Goal: Task Accomplishment & Management: Manage account settings

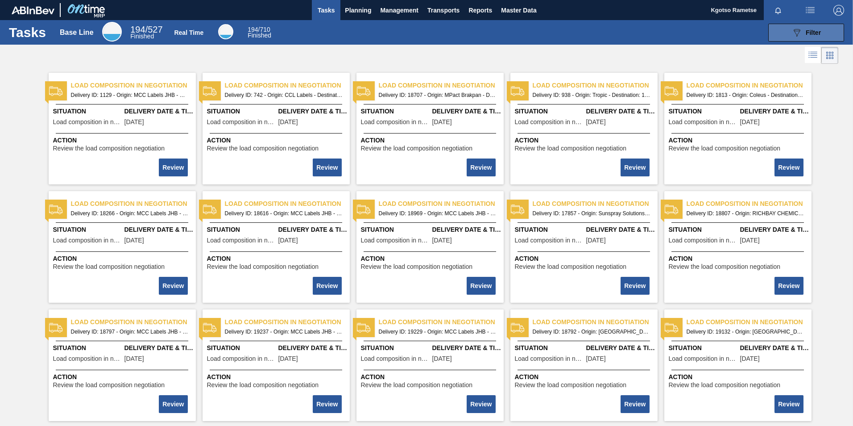
click at [829, 29] on button "089F7B8B-B2A5-4AFE-B5C0-19BA573D28AC Filter" at bounding box center [806, 33] width 76 height 18
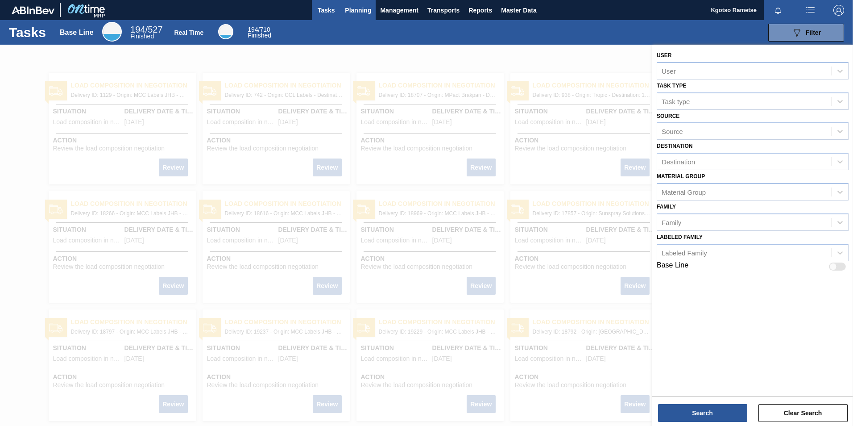
click at [350, 5] on span "Planning" at bounding box center [358, 10] width 26 height 11
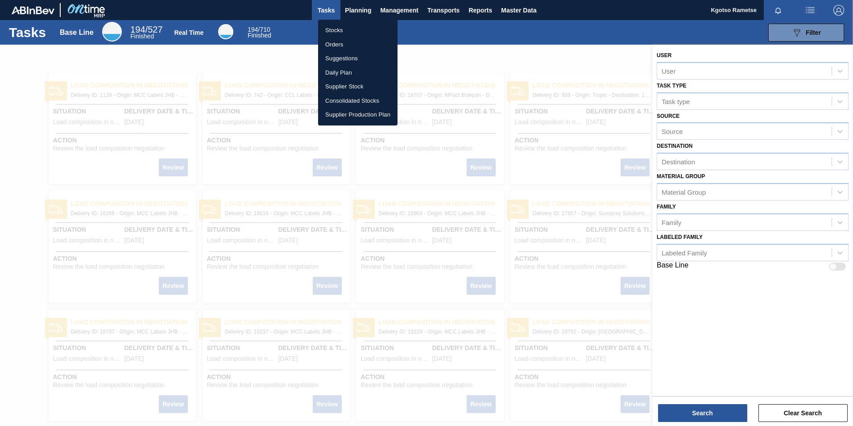
click at [354, 31] on li "Stocks" at bounding box center [357, 30] width 79 height 14
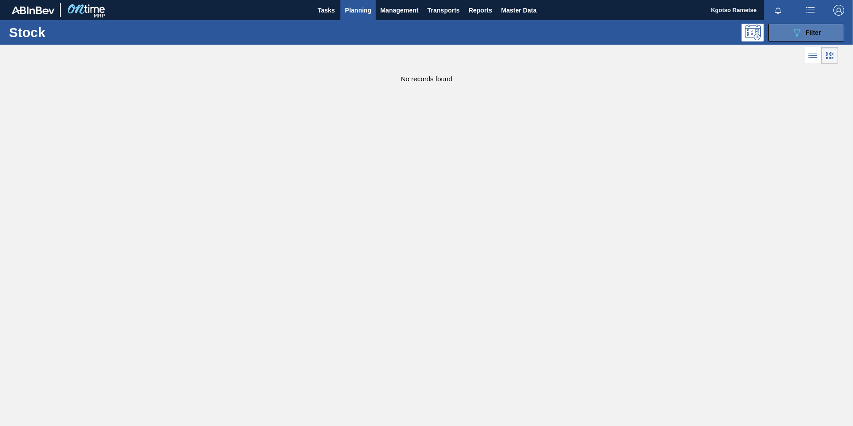
click at [777, 36] on button "089F7B8B-B2A5-4AFE-B5C0-19BA573D28AC Filter" at bounding box center [806, 33] width 76 height 18
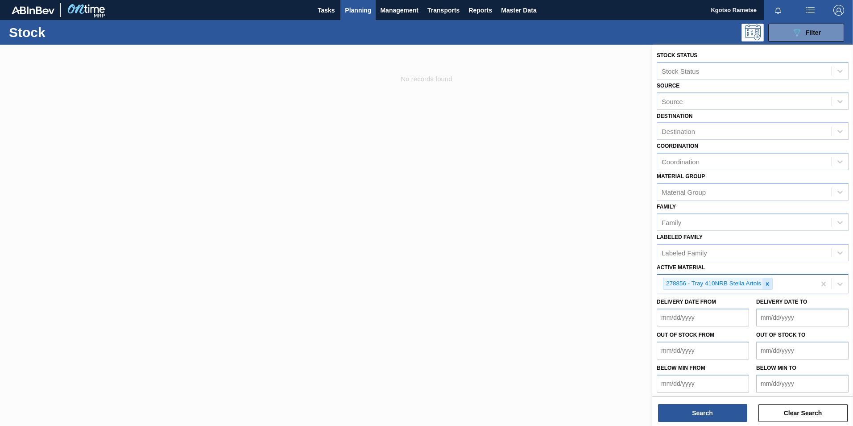
click at [770, 284] on icon at bounding box center [767, 284] width 6 height 6
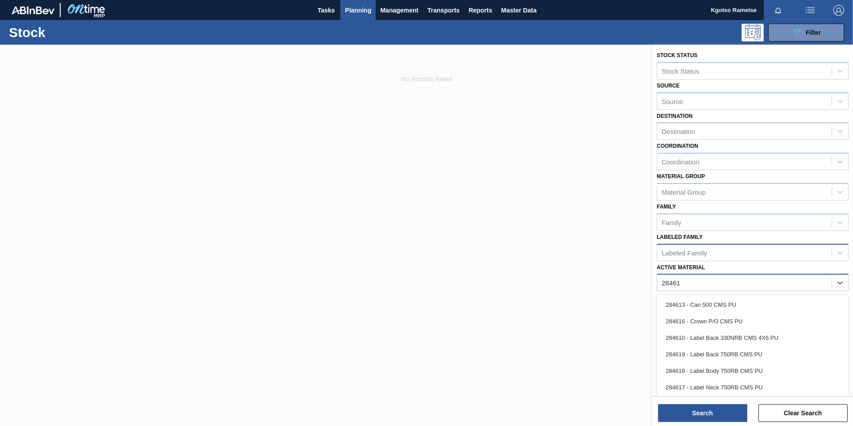
type Material "284613"
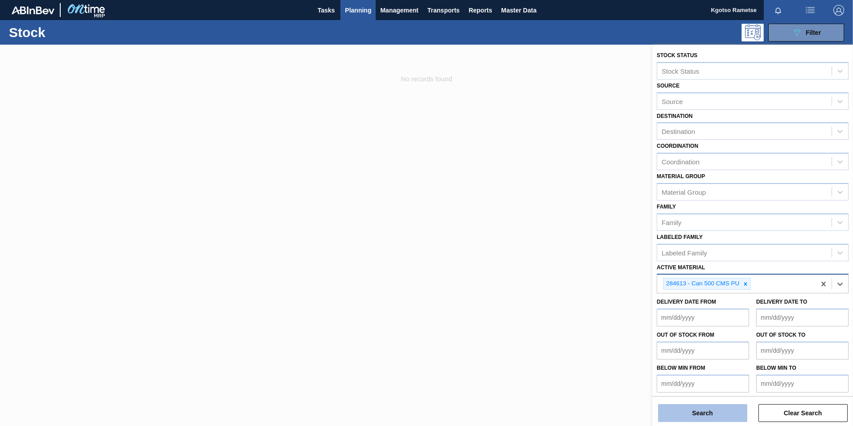
click at [668, 412] on button "Search" at bounding box center [702, 413] width 89 height 18
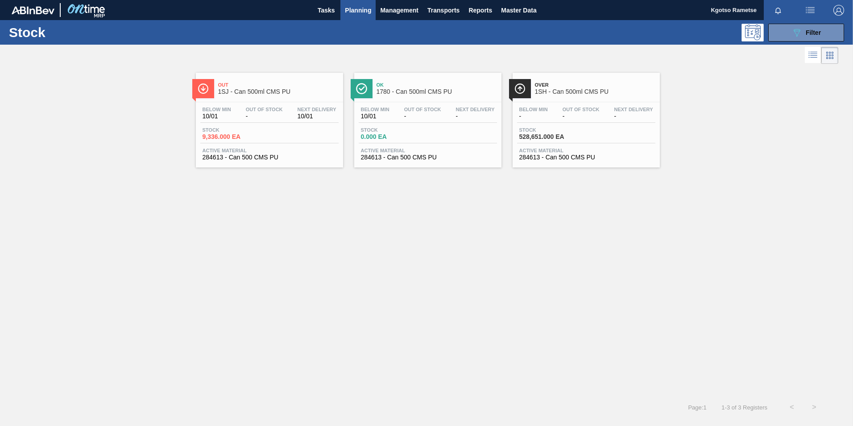
click at [280, 93] on span "1SJ - Can 500ml CMS PU" at bounding box center [278, 91] width 120 height 7
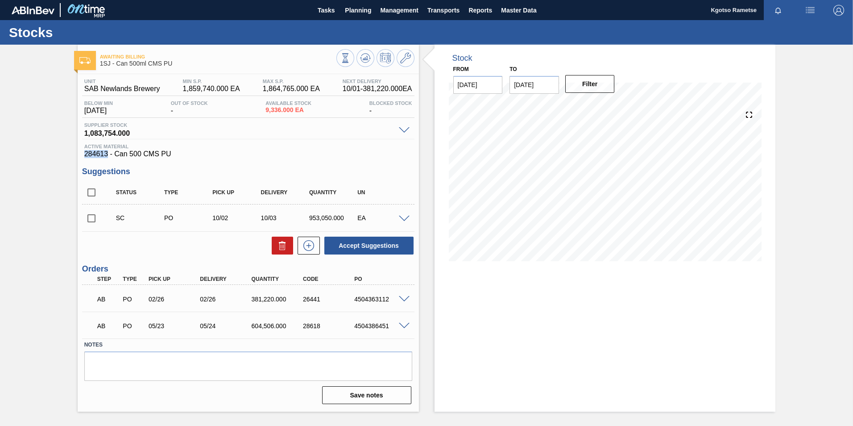
drag, startPoint x: 107, startPoint y: 154, endPoint x: 83, endPoint y: 156, distance: 23.3
click at [83, 156] on div "Active Material 284613 - Can 500 CMS PU" at bounding box center [248, 151] width 332 height 14
copy span "284613"
click at [363, 13] on span "Planning" at bounding box center [358, 10] width 26 height 11
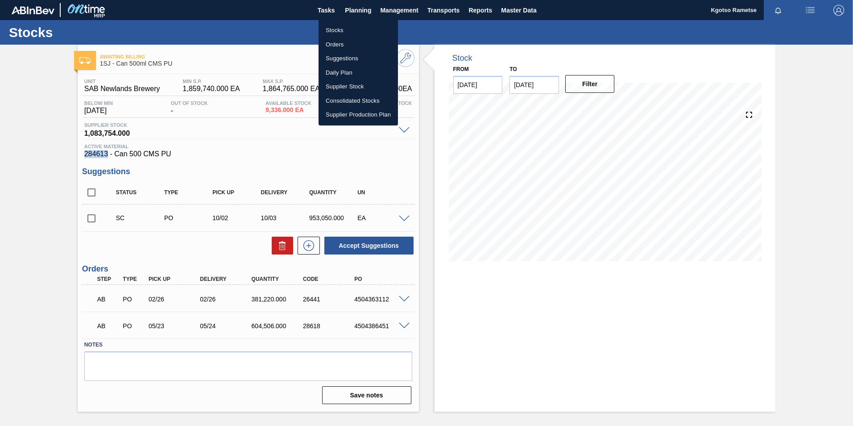
click at [348, 30] on li "Stocks" at bounding box center [358, 30] width 79 height 14
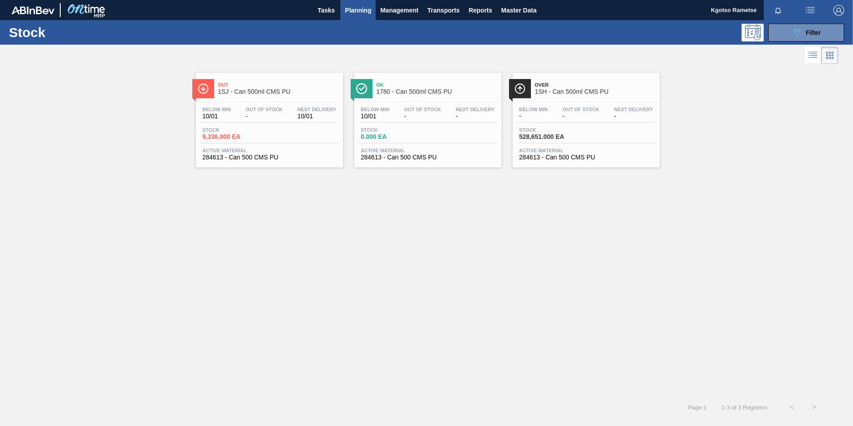
click at [569, 102] on div at bounding box center [586, 102] width 133 height 0
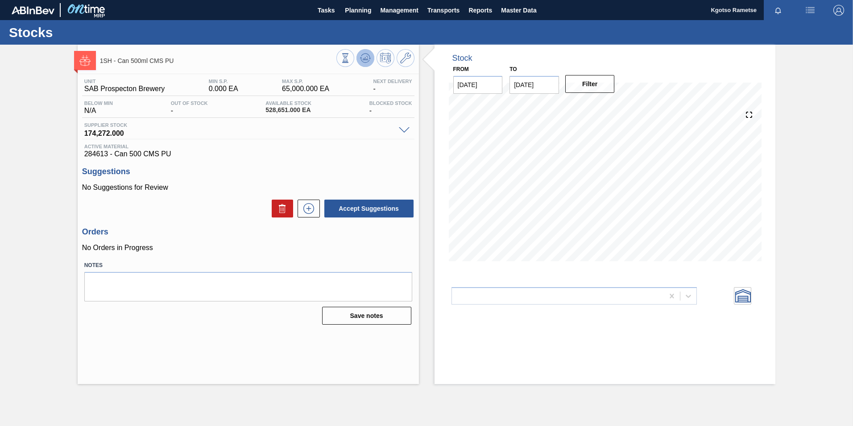
click at [367, 60] on icon at bounding box center [365, 58] width 6 height 4
click at [414, 58] on button at bounding box center [406, 58] width 18 height 18
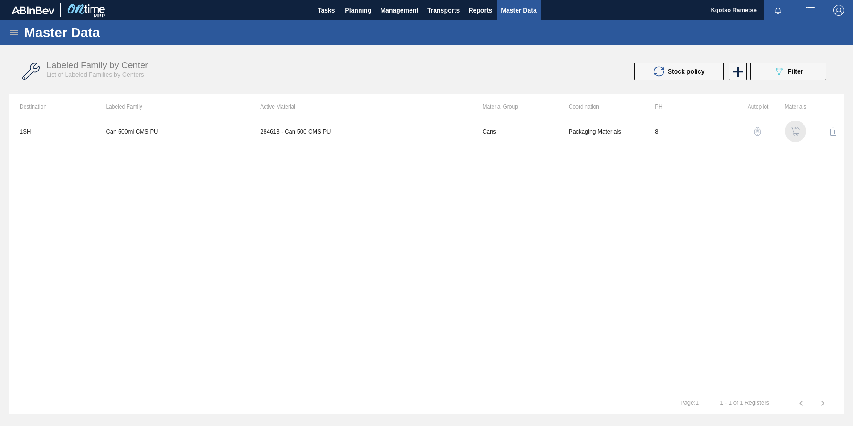
click at [798, 135] on img "button" at bounding box center [795, 131] width 9 height 9
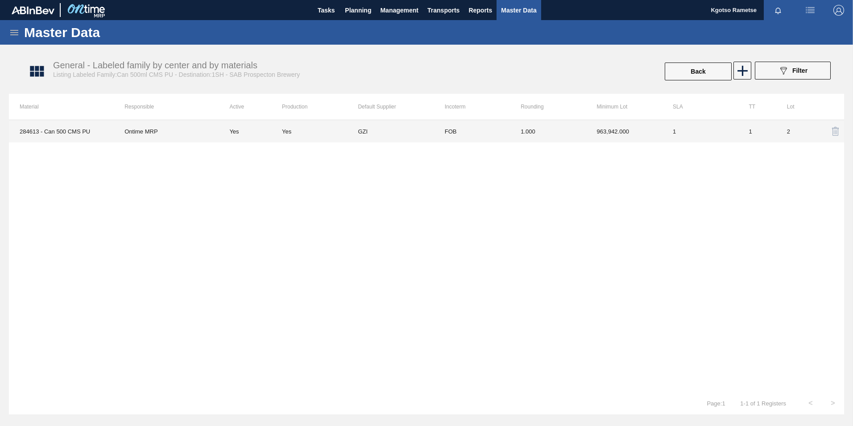
click at [503, 125] on td "FOB" at bounding box center [472, 131] width 76 height 22
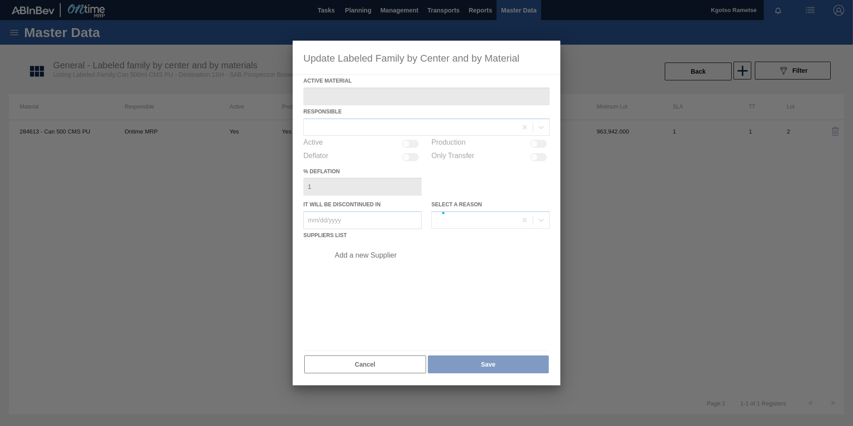
type Material "284613 - Can 500 CMS PU"
checkbox input "true"
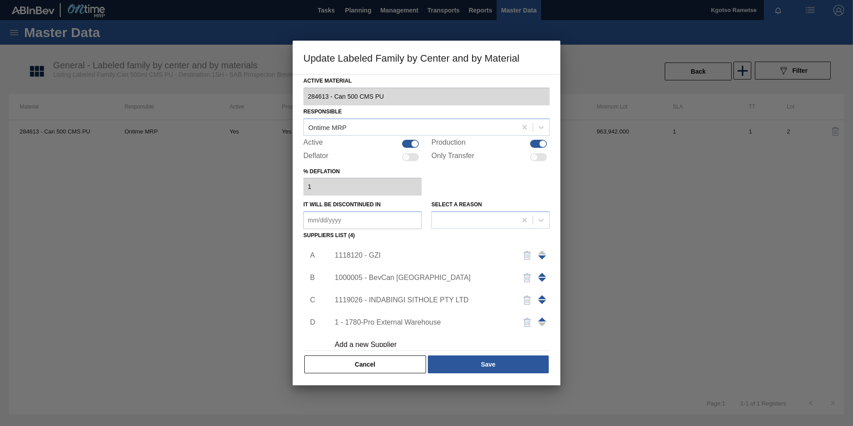
click at [365, 344] on div "Add a new Supplier" at bounding box center [422, 344] width 175 height 8
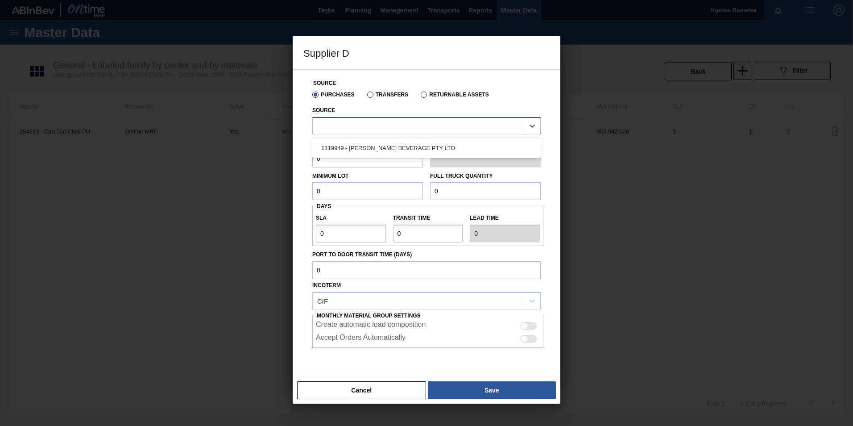
click at [335, 134] on div at bounding box center [426, 125] width 228 height 17
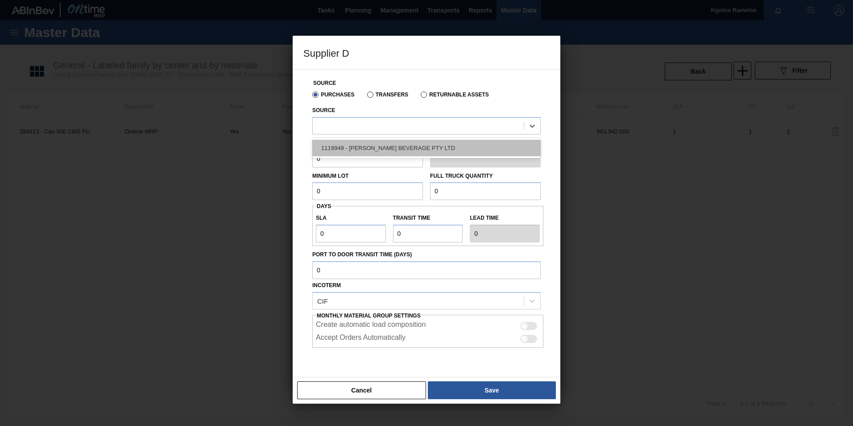
click at [335, 148] on div "1119949 - [PERSON_NAME] BEVERAGE PTY LTD" at bounding box center [426, 148] width 228 height 17
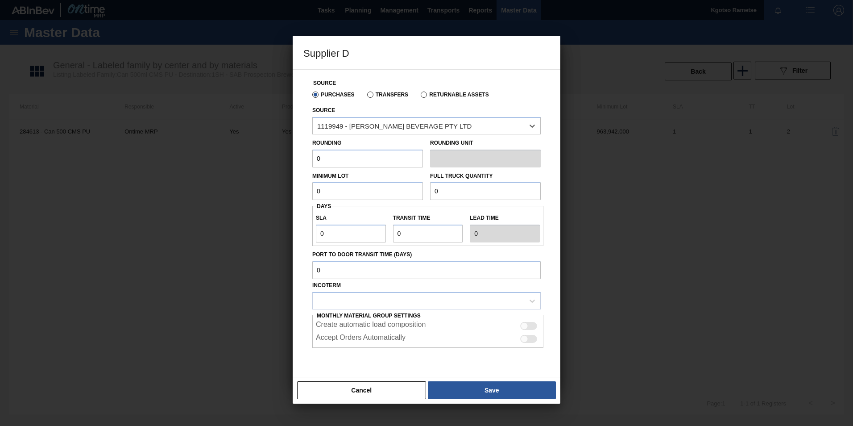
drag, startPoint x: 333, startPoint y: 161, endPoint x: 270, endPoint y: 164, distance: 63.0
click at [270, 164] on div "Supplier D Source Purchases Transfers Returnable Assets Source option 1119949 -…" at bounding box center [426, 213] width 853 height 426
type input "1"
drag, startPoint x: 317, startPoint y: 192, endPoint x: 331, endPoint y: 192, distance: 13.8
click at [331, 192] on input "0" at bounding box center [367, 191] width 111 height 18
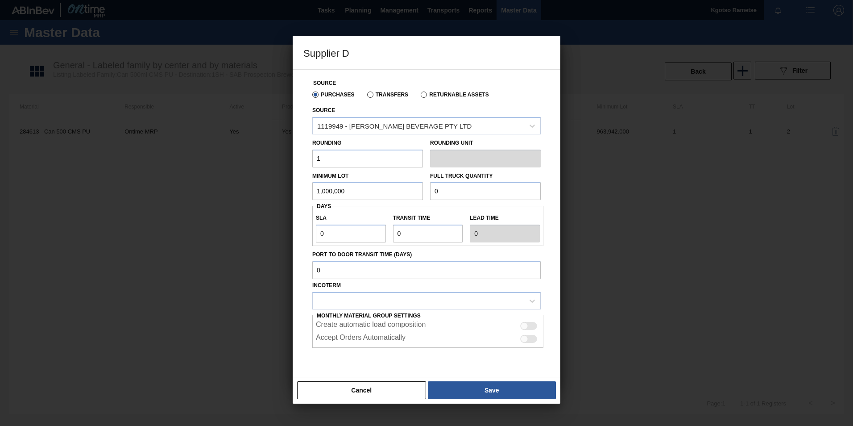
drag, startPoint x: 347, startPoint y: 192, endPoint x: 203, endPoint y: 213, distance: 145.2
click at [203, 213] on div "Supplier D Source Purchases Transfers Returnable Assets Source 1119949 - [PERSO…" at bounding box center [426, 213] width 853 height 426
type input "1,000,000"
click at [449, 210] on div "SLA 0 Transit time Lead time 0" at bounding box center [427, 225] width 231 height 33
drag, startPoint x: 444, startPoint y: 190, endPoint x: 307, endPoint y: 212, distance: 138.8
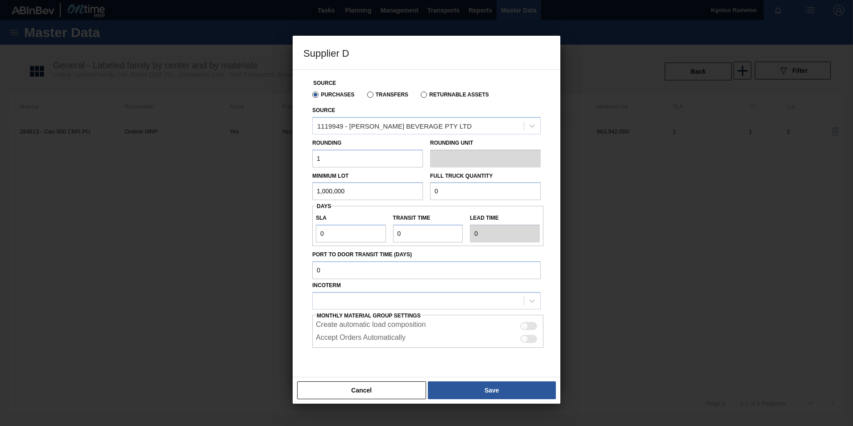
click at [307, 212] on div "Source Purchases Transfers Returnable Assets Source 1119949 - [PERSON_NAME] BEV…" at bounding box center [426, 231] width 246 height 323
paste input "1,000,00"
type input "1,000,000"
drag, startPoint x: 335, startPoint y: 238, endPoint x: 296, endPoint y: 231, distance: 39.9
click at [296, 231] on div "Source Purchases Transfers Returnable Assets Source 1119949 - [PERSON_NAME] BEV…" at bounding box center [427, 223] width 268 height 308
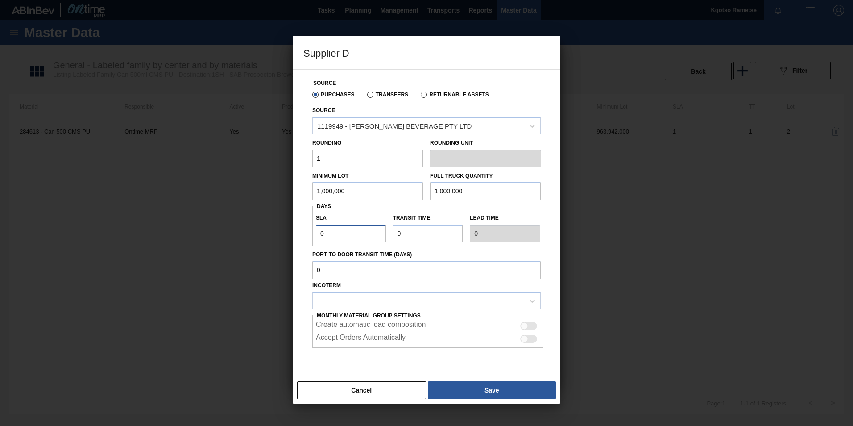
type input "1"
drag, startPoint x: 403, startPoint y: 232, endPoint x: 340, endPoint y: 239, distance: 62.9
click at [340, 239] on div "SLA 1 Transit time Lead time 1" at bounding box center [427, 225] width 231 height 33
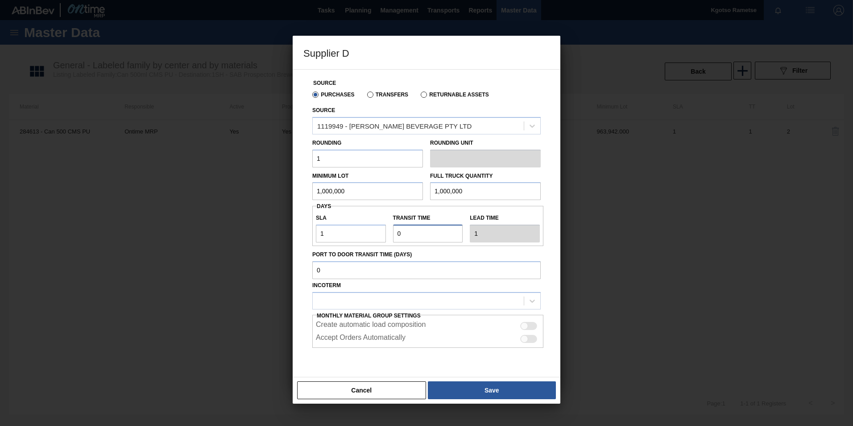
type input "1"
type input "2"
type input "1"
click at [322, 300] on div at bounding box center [418, 300] width 211 height 13
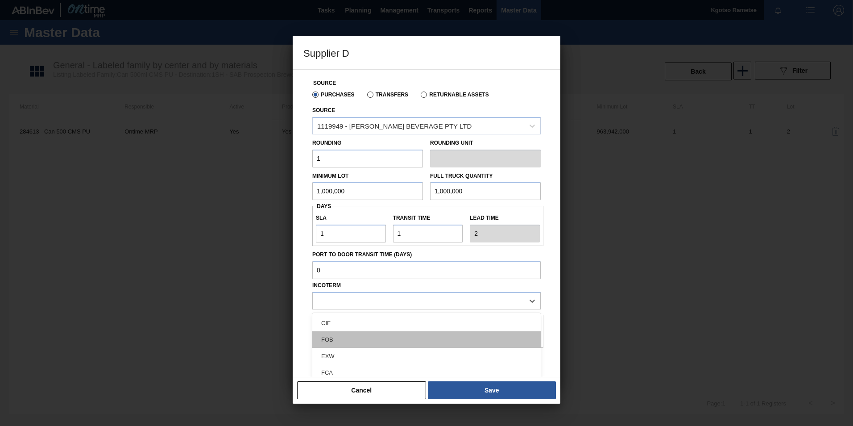
click at [339, 341] on div "FOB" at bounding box center [426, 339] width 228 height 17
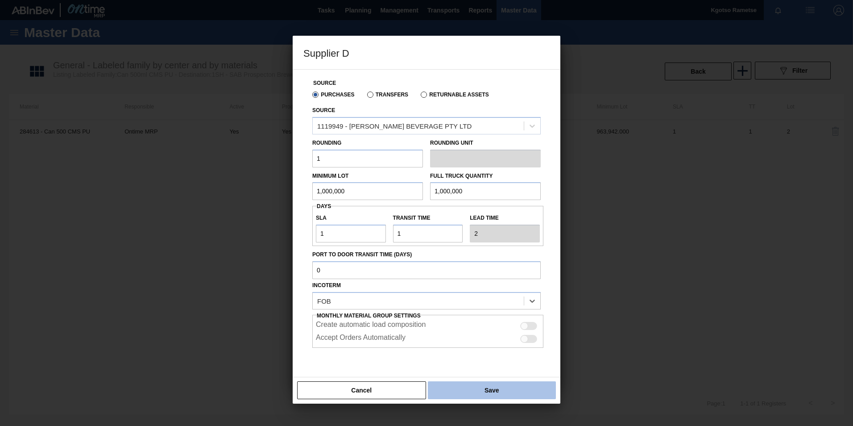
click at [477, 388] on button "Save" at bounding box center [492, 390] width 128 height 18
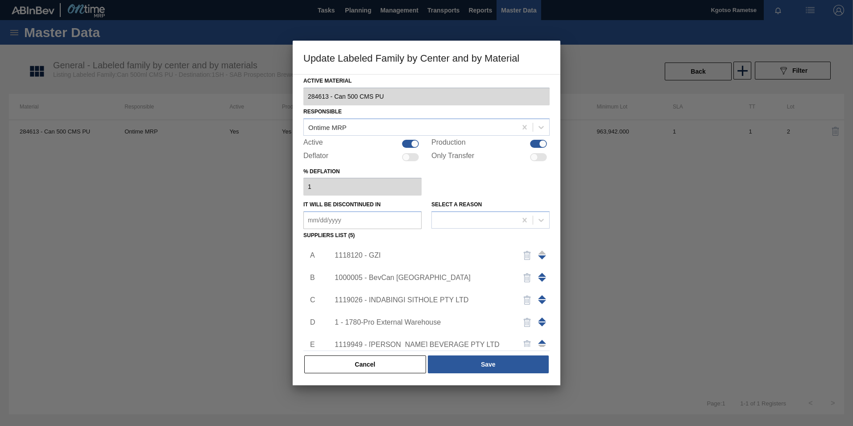
click at [540, 340] on span at bounding box center [542, 342] width 8 height 4
click at [541, 318] on span at bounding box center [542, 319] width 8 height 4
click at [539, 295] on span at bounding box center [542, 297] width 8 height 4
click at [543, 273] on span at bounding box center [542, 275] width 8 height 4
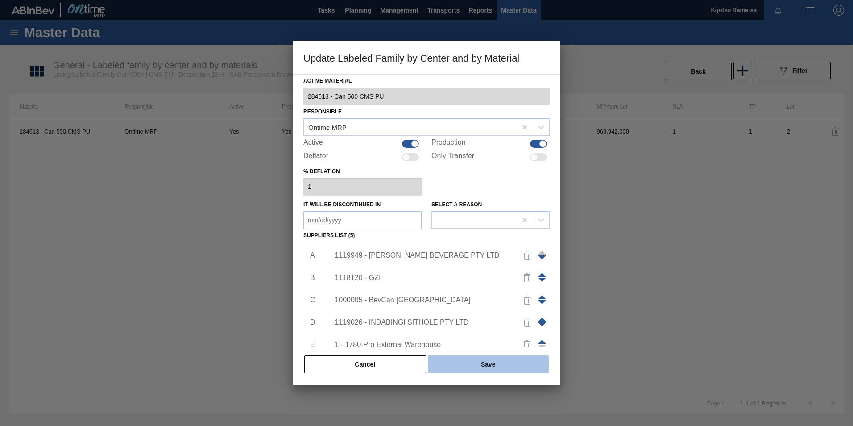
click at [463, 363] on button "Save" at bounding box center [488, 364] width 121 height 18
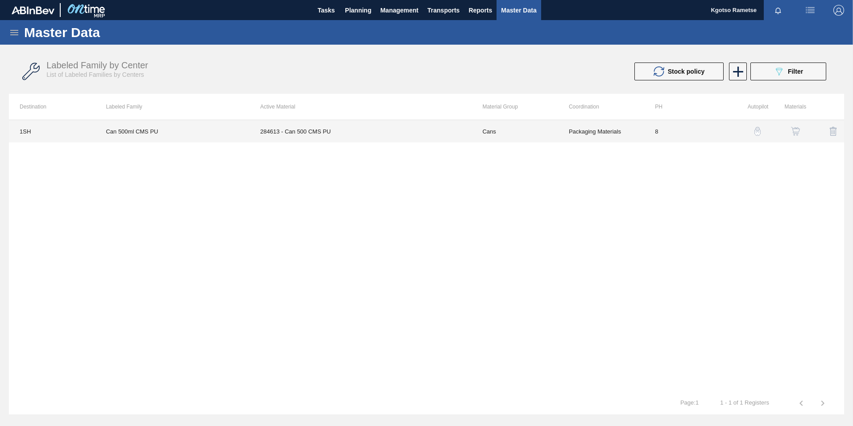
click at [309, 139] on td "284613 - Can 500 CMS PU" at bounding box center [360, 131] width 222 height 22
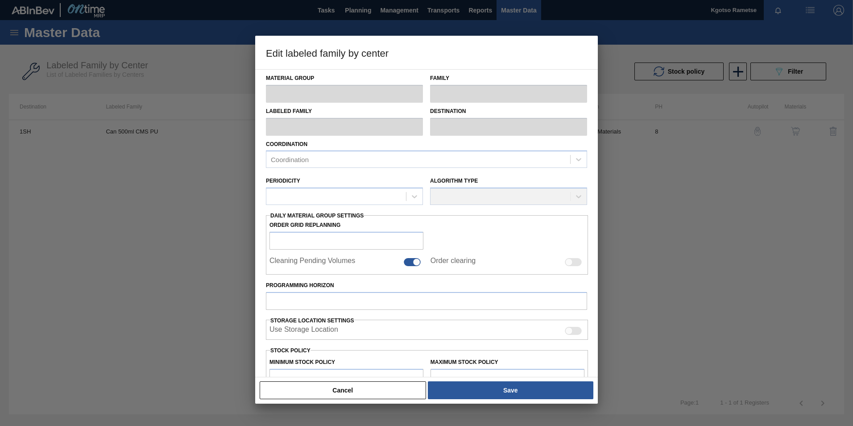
type input "Cans"
type input "500ml"
type input "Can 500ml CMS PU"
type input "1SH - SAB Prospecton Brewery"
type input "8"
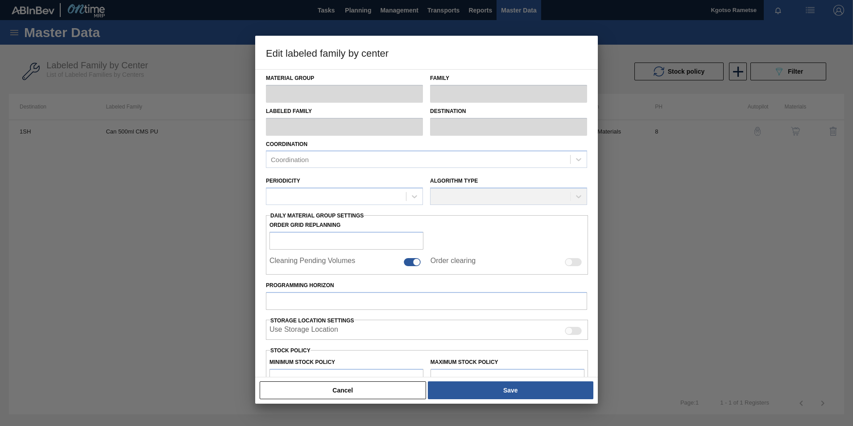
type input "0"
type input "65,000"
type input "100"
type input "65,000.000"
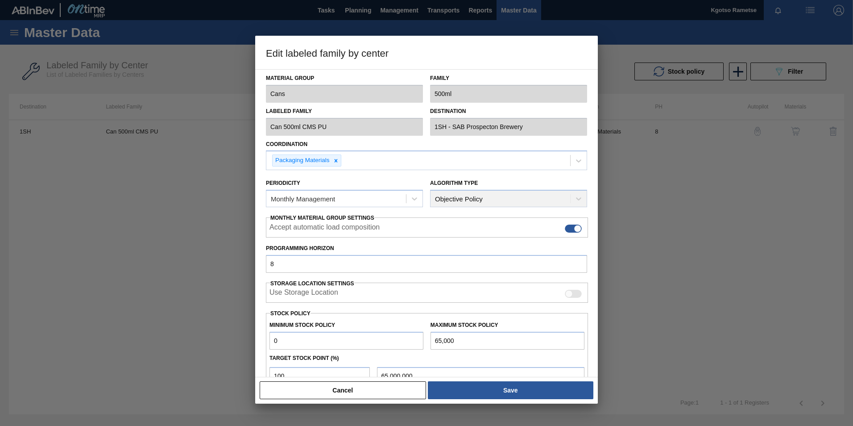
click at [269, 343] on input "0" at bounding box center [346, 340] width 154 height 18
type input "2"
type input "1,000,000"
click at [458, 340] on input "65,000" at bounding box center [508, 340] width 154 height 18
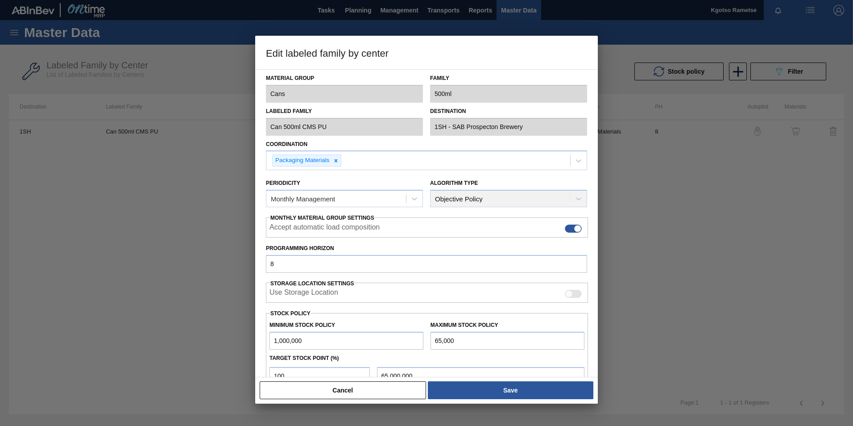
type input "1"
type input "1.000"
type input "15"
type input "15.000"
type input "150"
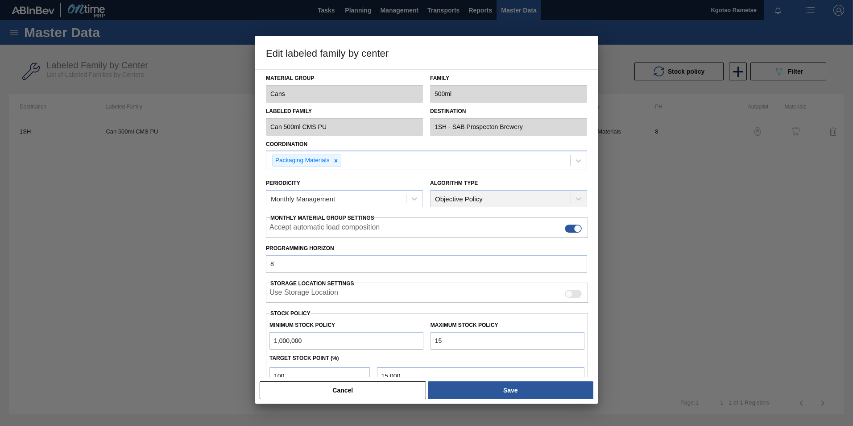
type input "150.000"
type input "1,500"
type input "1,500.000"
type input "15,000"
type input "15,000.000"
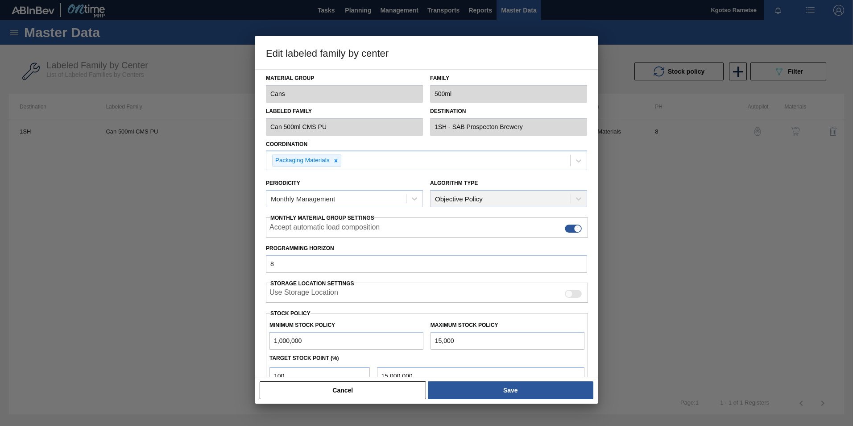
type input "150,000"
type input "150,000.000"
type input "1,500,000"
type input "1,500,000.000"
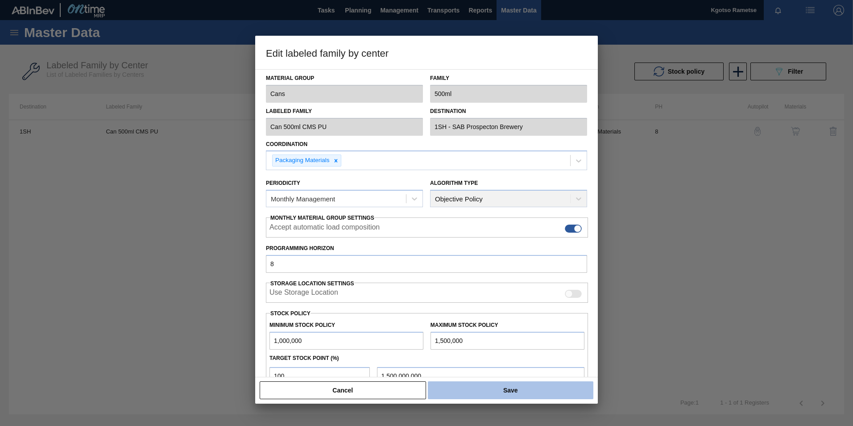
type input "1,500,000"
click at [485, 397] on button "Save" at bounding box center [511, 390] width 166 height 18
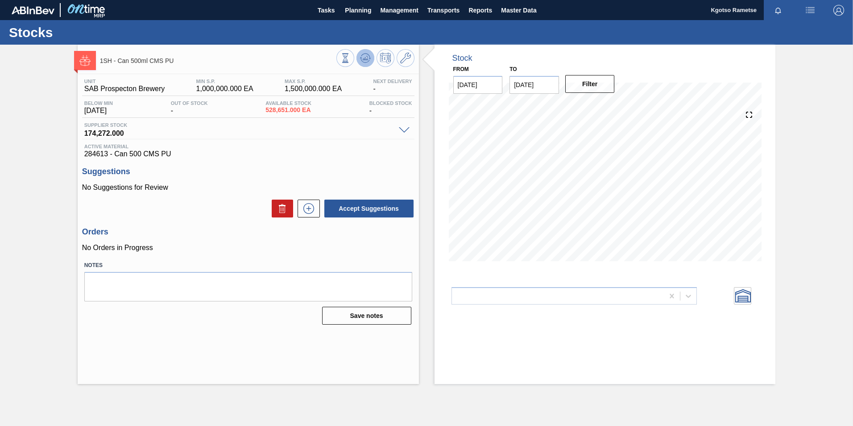
click at [360, 57] on icon at bounding box center [365, 58] width 11 height 11
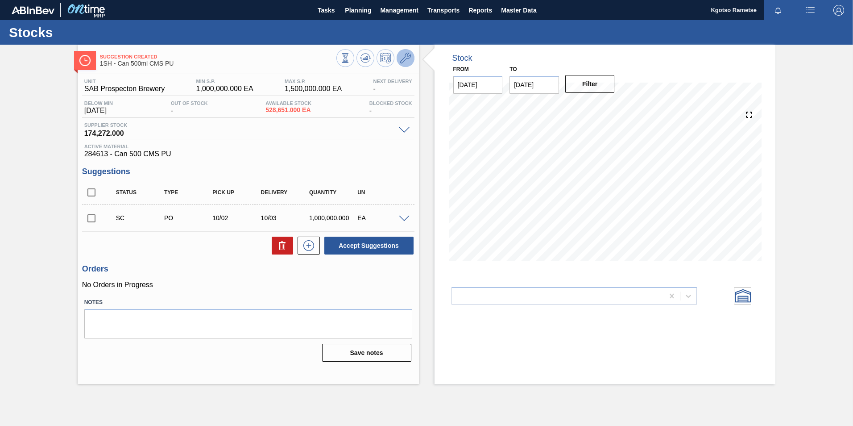
click at [408, 61] on icon at bounding box center [405, 58] width 11 height 11
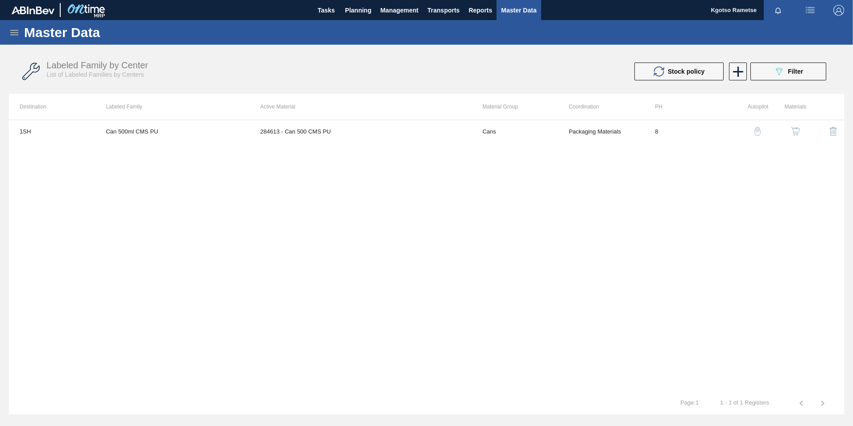
click at [798, 134] on img "button" at bounding box center [795, 131] width 9 height 9
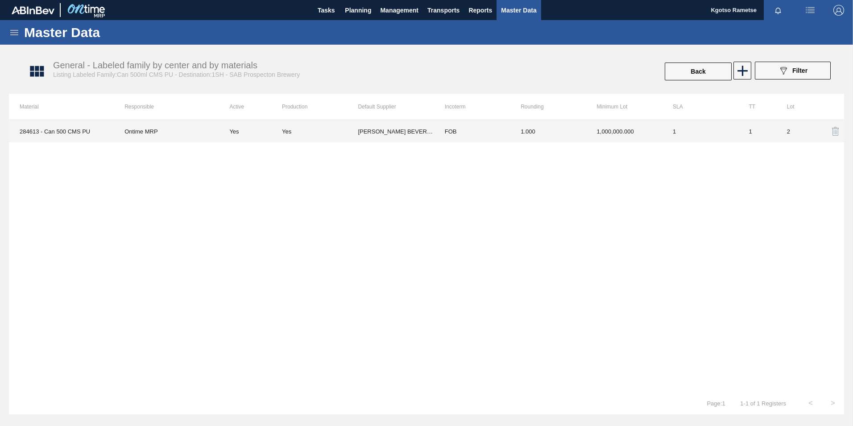
click at [503, 132] on td "FOB" at bounding box center [472, 131] width 76 height 22
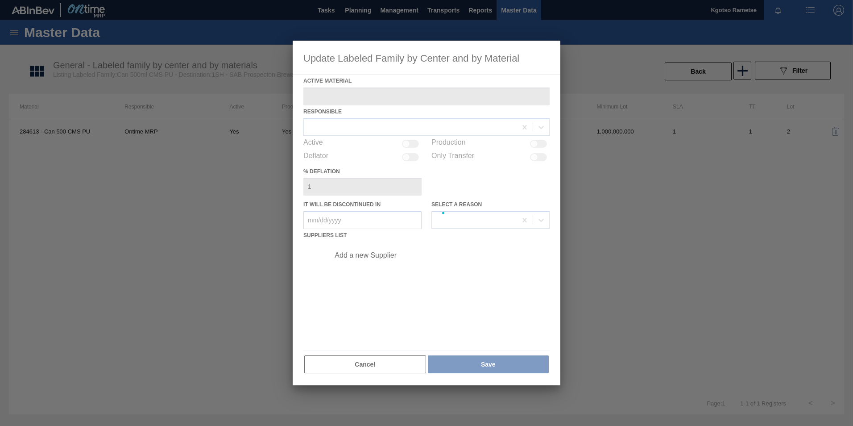
type Material "284613 - Can 500 CMS PU"
checkbox input "true"
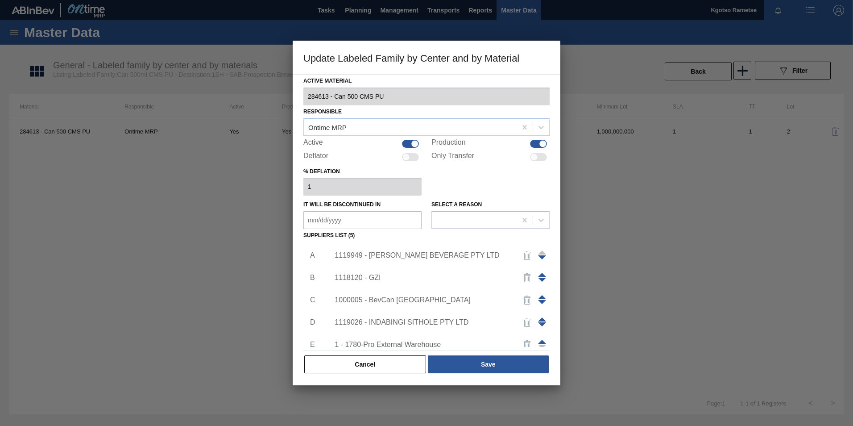
click at [400, 254] on div "1119949 - [PERSON_NAME] BEVERAGE PTY LTD" at bounding box center [422, 255] width 175 height 8
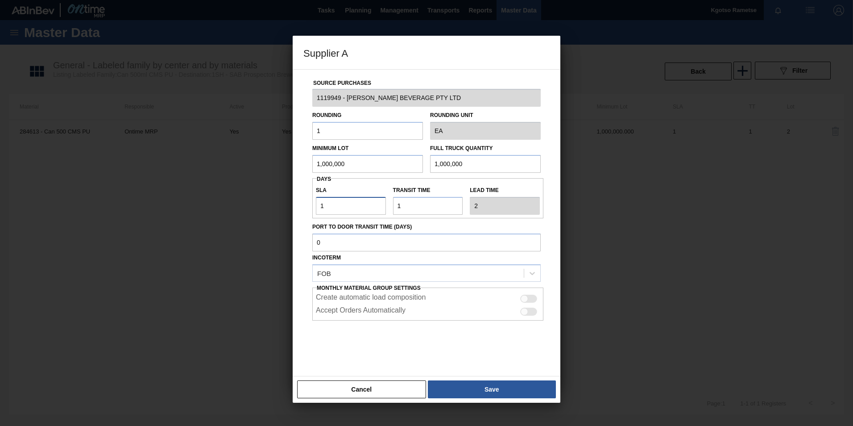
drag, startPoint x: 325, startPoint y: 207, endPoint x: 316, endPoint y: 207, distance: 9.4
click at [322, 207] on input "1" at bounding box center [351, 206] width 70 height 18
type input "5"
type input "6"
type input "5"
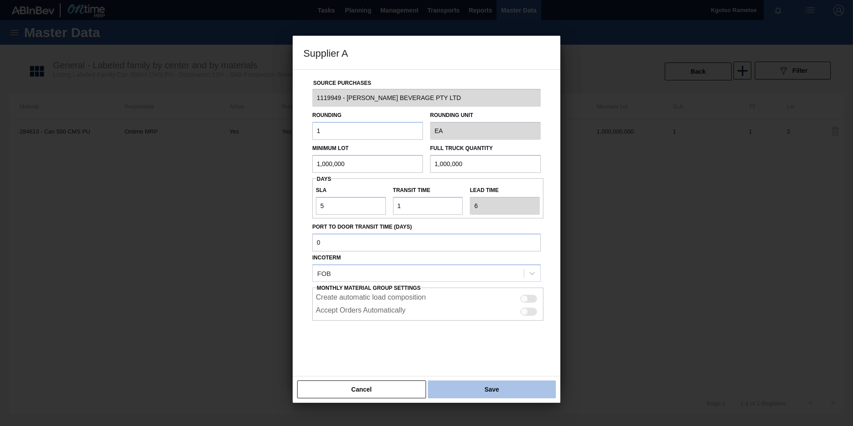
click at [485, 394] on button "Save" at bounding box center [492, 389] width 128 height 18
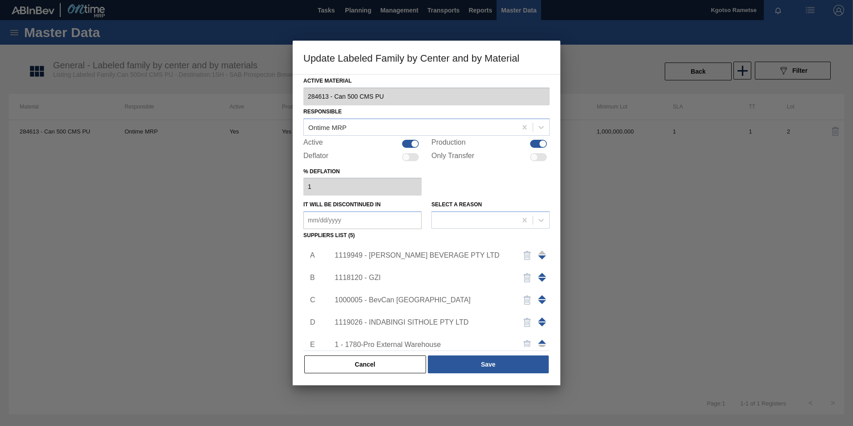
click at [485, 394] on div at bounding box center [426, 213] width 853 height 426
click at [477, 366] on button "Save" at bounding box center [488, 364] width 121 height 18
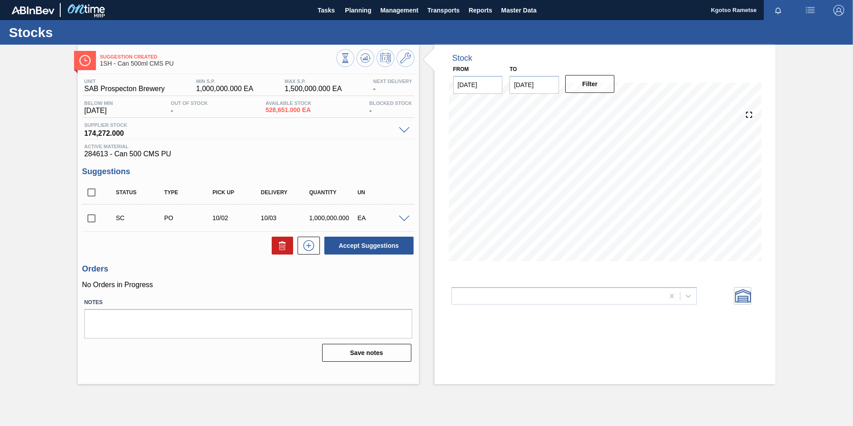
click at [368, 64] on button at bounding box center [365, 58] width 18 height 18
click at [399, 60] on button at bounding box center [406, 58] width 18 height 18
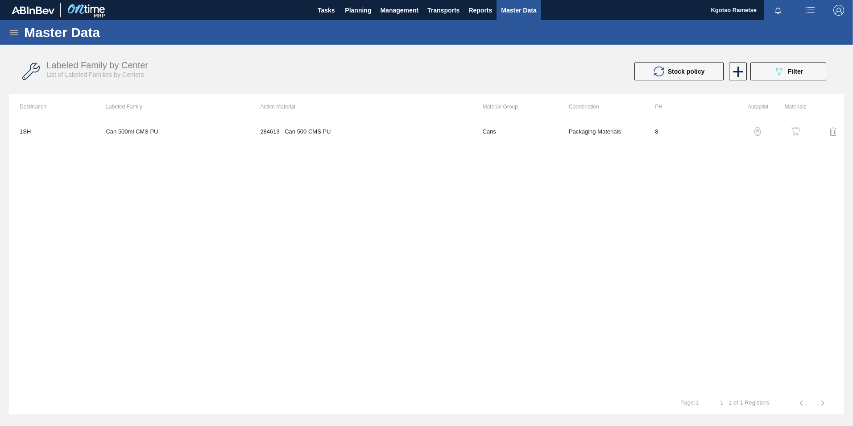
click at [793, 126] on button "button" at bounding box center [795, 130] width 21 height 21
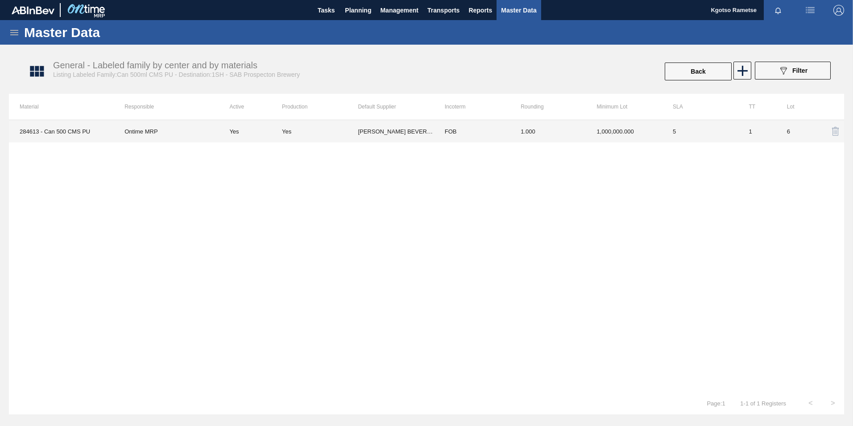
click at [575, 127] on td "1.000" at bounding box center [548, 131] width 76 height 22
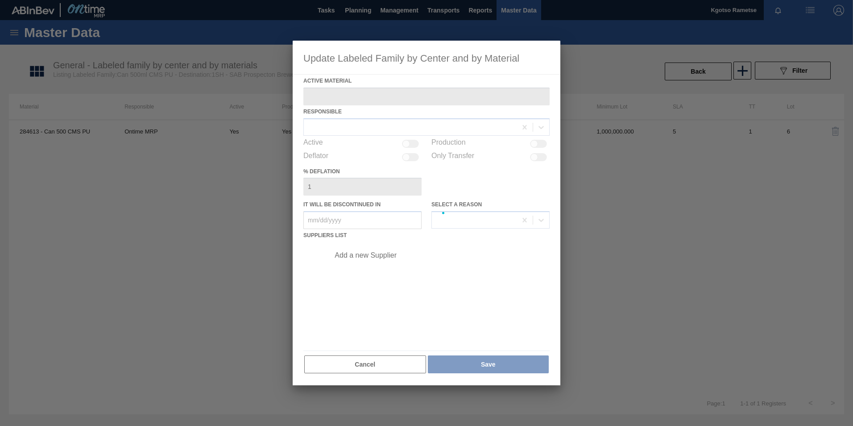
type Material "284613 - Can 500 CMS PU"
checkbox input "true"
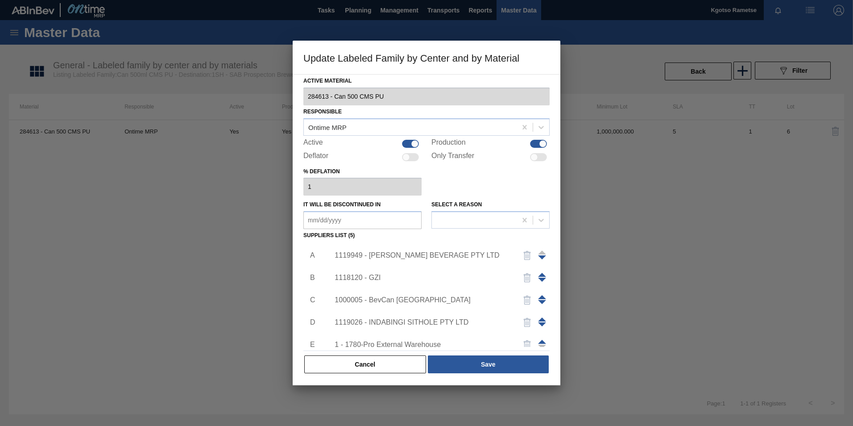
click at [410, 255] on div "1119949 - [PERSON_NAME] BEVERAGE PTY LTD" at bounding box center [422, 255] width 175 height 8
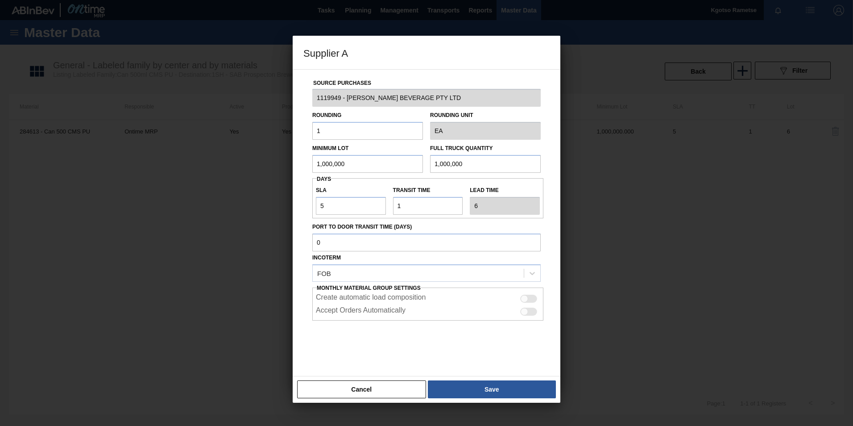
click at [531, 299] on div at bounding box center [528, 298] width 17 height 8
checkbox input "true"
click at [527, 308] on div at bounding box center [528, 311] width 17 height 8
checkbox input "true"
click at [487, 385] on button "Save" at bounding box center [492, 389] width 128 height 18
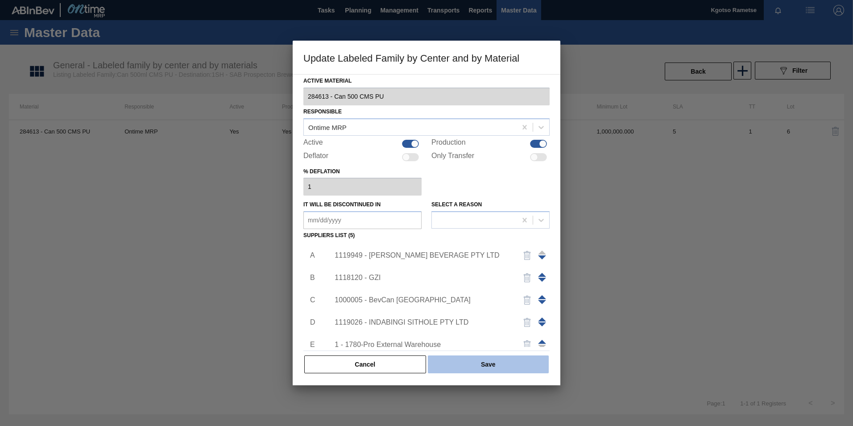
click at [489, 371] on button "Save" at bounding box center [488, 364] width 121 height 18
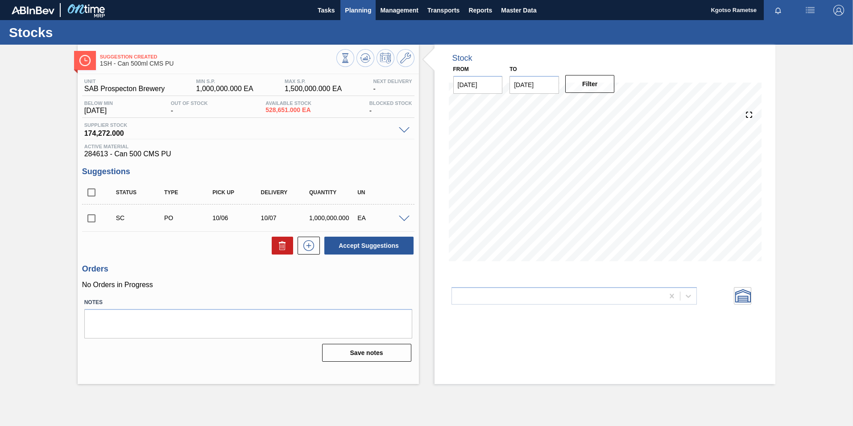
click at [361, 5] on span "Planning" at bounding box center [358, 10] width 26 height 11
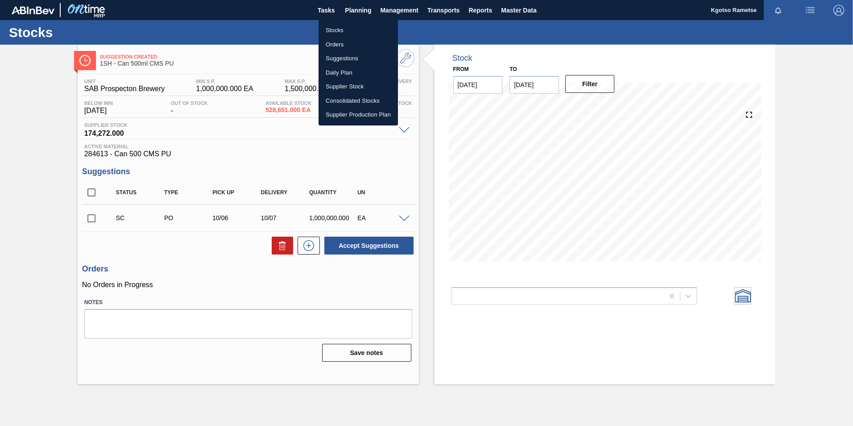
click at [346, 27] on li "Stocks" at bounding box center [358, 30] width 79 height 14
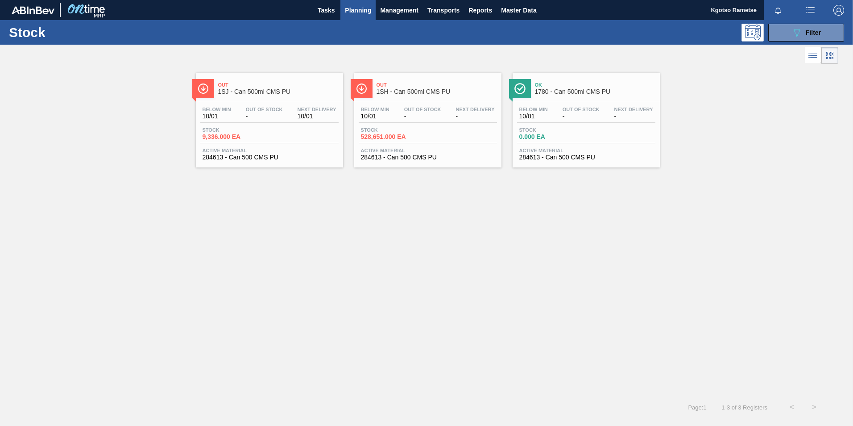
click at [303, 104] on div "Below Min 10/01 Out Of Stock - Next Delivery 10/01 Stock 9,336.000 EA Active Ma…" at bounding box center [269, 132] width 147 height 61
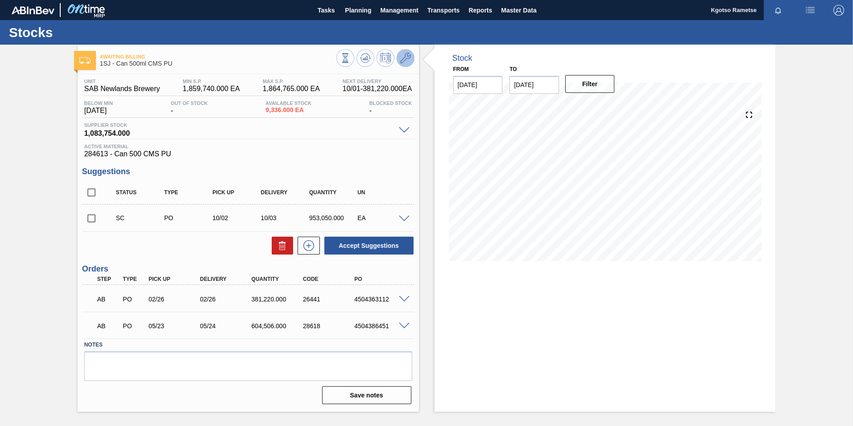
click at [404, 57] on icon at bounding box center [405, 58] width 11 height 11
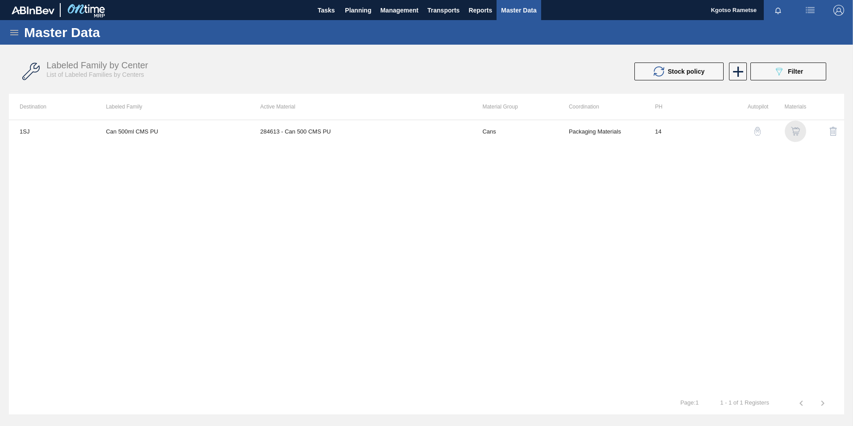
click at [795, 131] on img "button" at bounding box center [795, 131] width 9 height 9
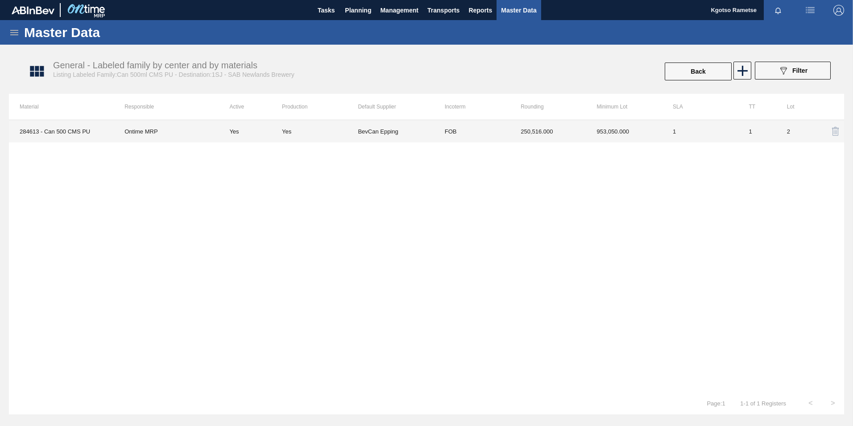
click at [542, 142] on td "250,516.000" at bounding box center [548, 131] width 76 height 22
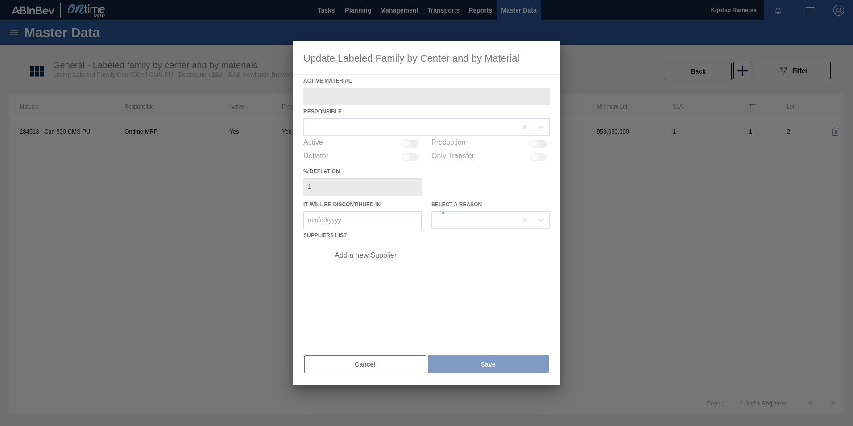
type Material "284613 - Can 500 CMS PU"
checkbox input "true"
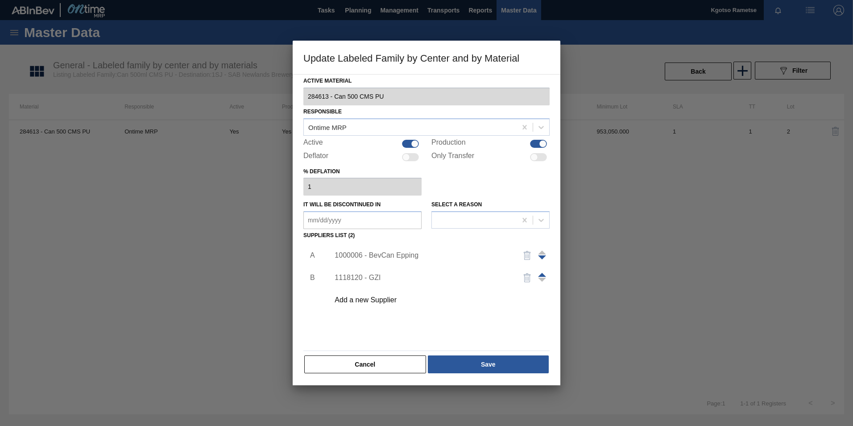
click at [381, 300] on div "Add a new Supplier" at bounding box center [422, 300] width 175 height 8
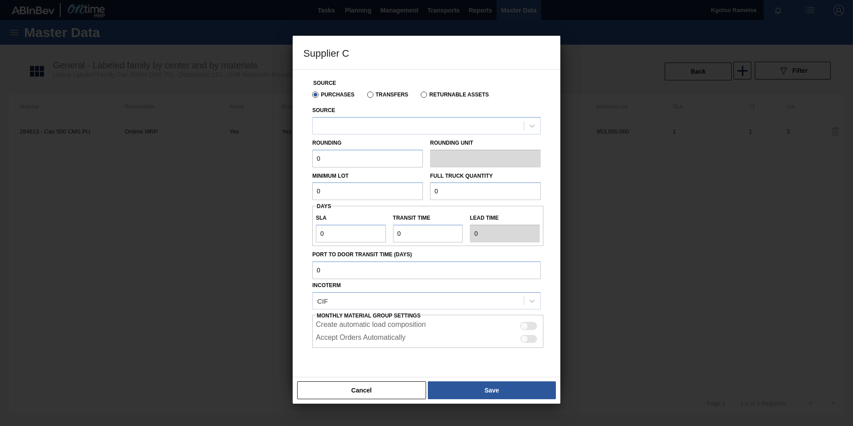
click at [337, 104] on div "Source" at bounding box center [426, 119] width 228 height 30
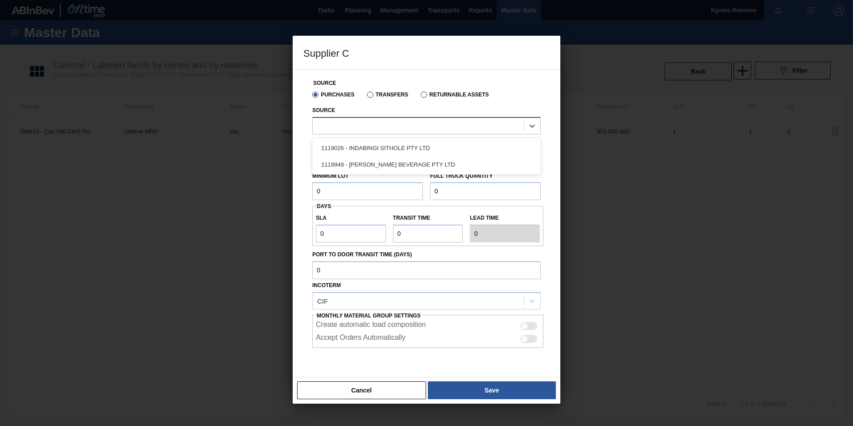
click at [331, 125] on div at bounding box center [418, 125] width 211 height 13
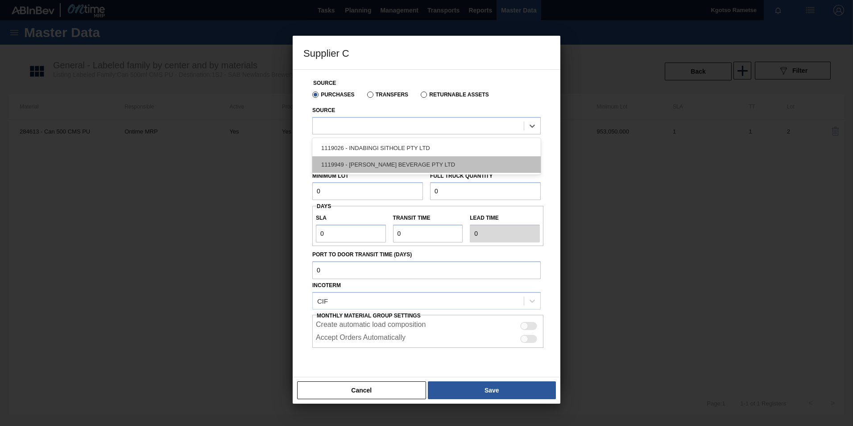
click at [354, 157] on div "1119949 - [PERSON_NAME] BEVERAGE PTY LTD" at bounding box center [426, 164] width 228 height 17
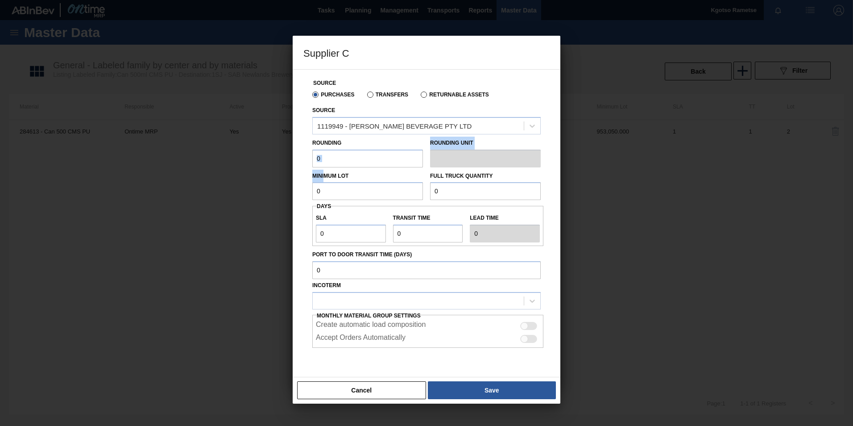
drag, startPoint x: 325, startPoint y: 167, endPoint x: 321, endPoint y: 158, distance: 10.0
click at [321, 158] on div "Source Purchases Transfers Returnable Assets Source 1119949 - [PERSON_NAME] BEV…" at bounding box center [426, 231] width 246 height 323
drag, startPoint x: 321, startPoint y: 158, endPoint x: 297, endPoint y: 155, distance: 24.3
click at [297, 155] on div "Source Purchases Transfers Returnable Assets Source 1119949 - [PERSON_NAME] BEV…" at bounding box center [427, 223] width 268 height 308
type input "1"
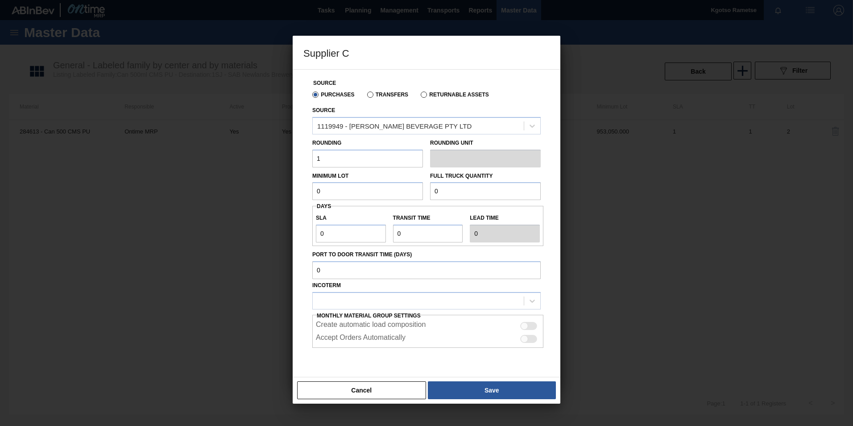
drag, startPoint x: 324, startPoint y: 190, endPoint x: 279, endPoint y: 178, distance: 46.5
click at [279, 178] on div "Supplier C Source Purchases Transfers Returnable Assets Source 1119949 - [PERSO…" at bounding box center [426, 213] width 853 height 426
click at [323, 189] on input "1,000,000" at bounding box center [367, 191] width 111 height 18
type input "1,000,000"
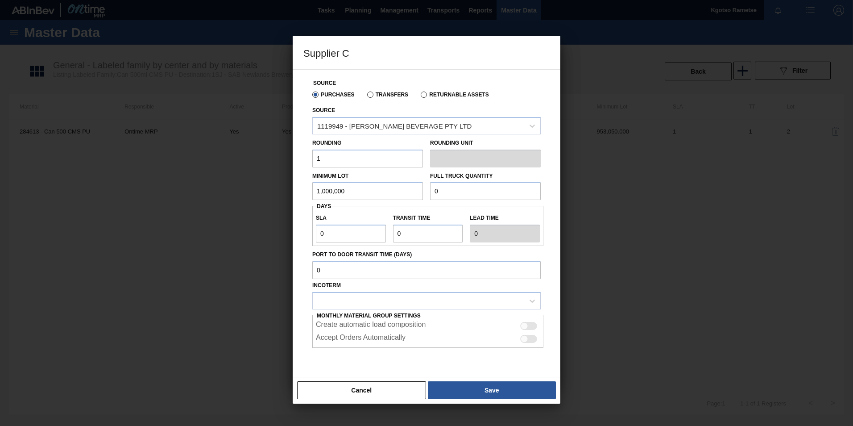
click at [448, 194] on input "0" at bounding box center [485, 191] width 111 height 18
paste input "1,000,00"
type input "1,000,000"
drag, startPoint x: 337, startPoint y: 235, endPoint x: 219, endPoint y: 240, distance: 118.3
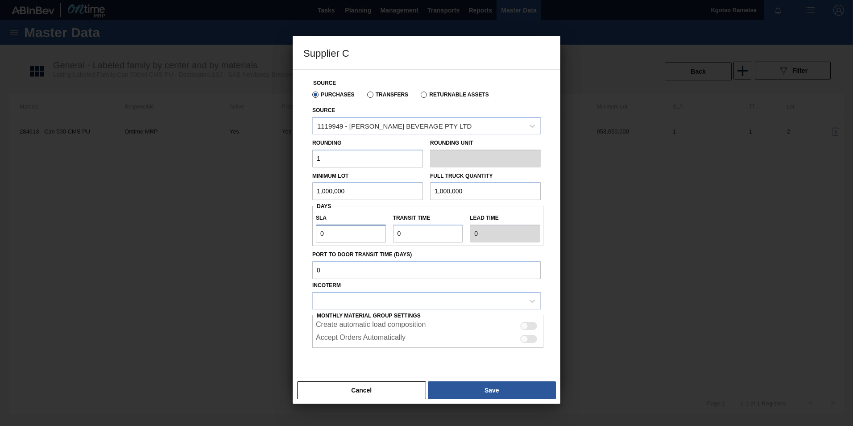
click at [219, 240] on div "Supplier C Source Purchases Transfers Returnable Assets Source 1119949 - [PERSO…" at bounding box center [426, 213] width 853 height 426
type input "1"
drag, startPoint x: 407, startPoint y: 232, endPoint x: 351, endPoint y: 240, distance: 56.3
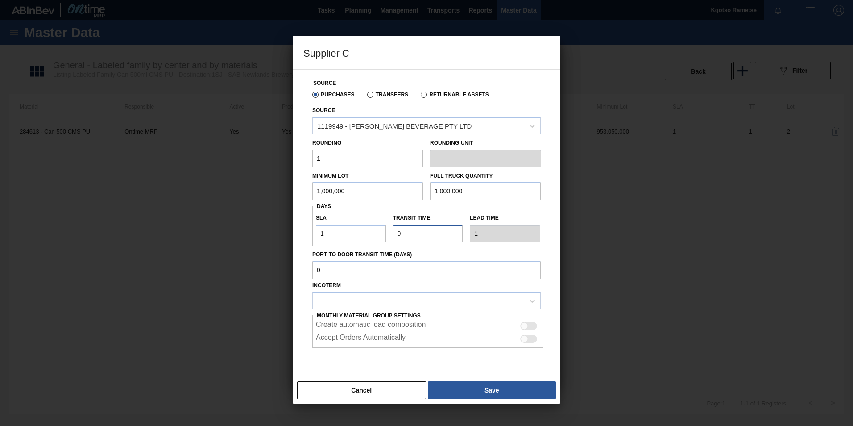
click at [351, 240] on div "SLA 1 Transit time Lead time 1" at bounding box center [427, 225] width 231 height 33
type input "1"
type input "2"
type input "1"
click at [327, 303] on div at bounding box center [418, 300] width 211 height 13
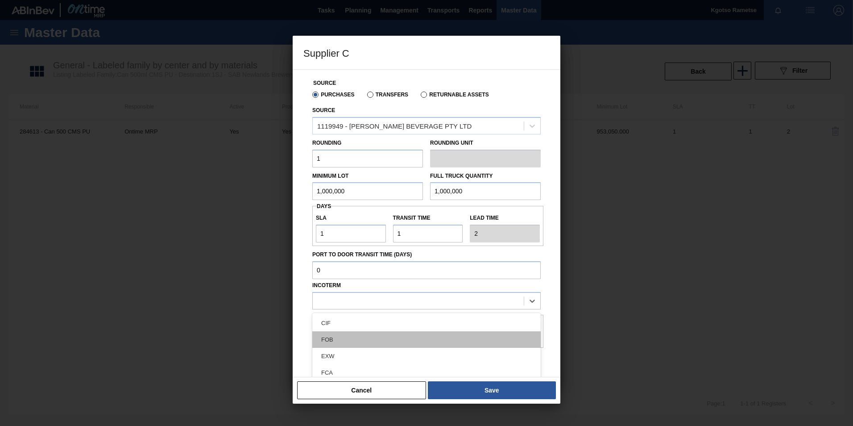
click at [323, 339] on div "FOB" at bounding box center [426, 339] width 228 height 17
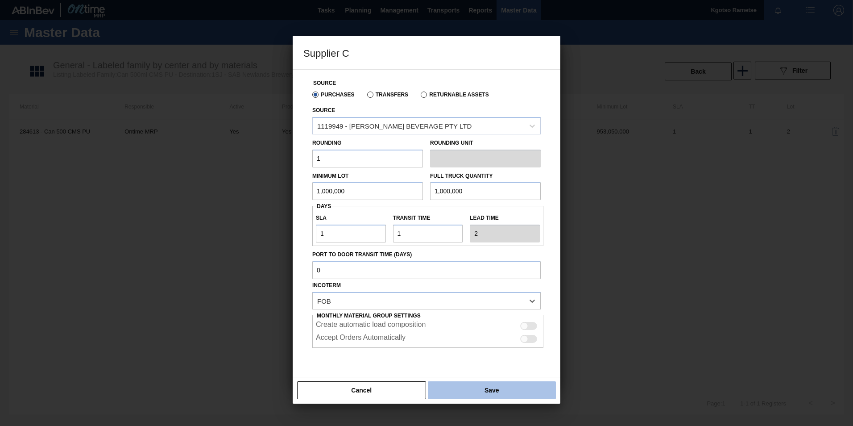
click at [457, 396] on button "Save" at bounding box center [492, 390] width 128 height 18
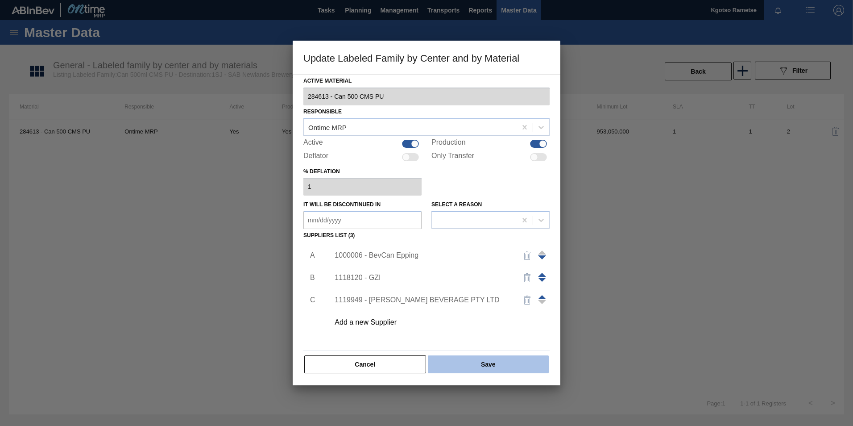
click at [461, 369] on button "Save" at bounding box center [488, 364] width 121 height 18
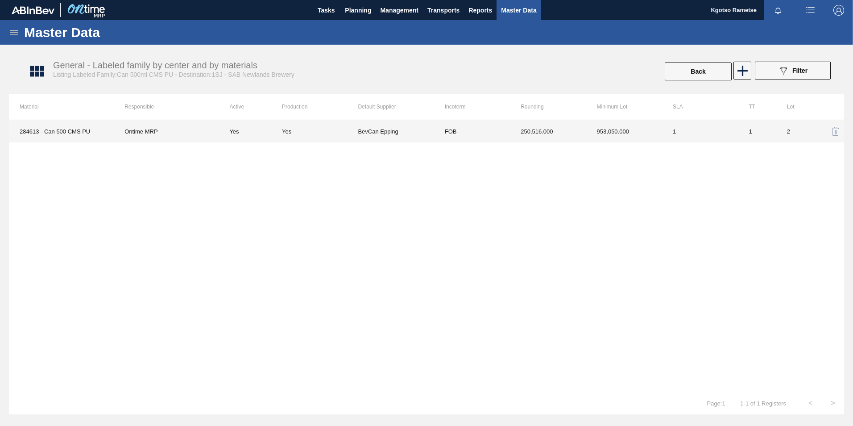
click at [385, 137] on td "BevCan Epping" at bounding box center [396, 131] width 76 height 22
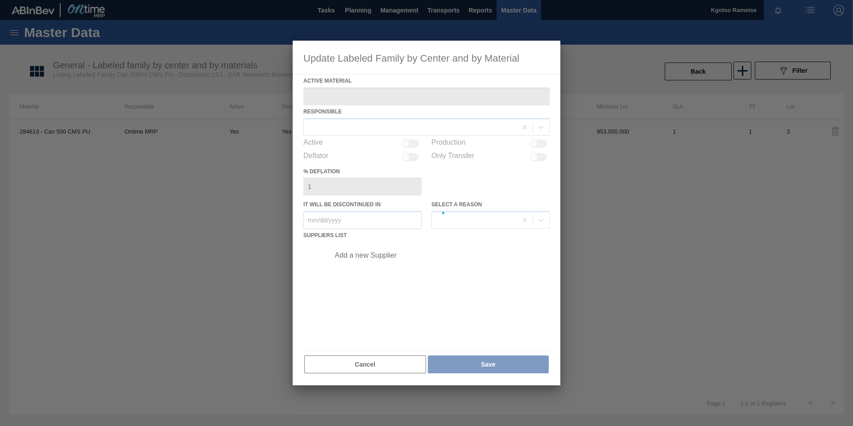
type Material "284613 - Can 500 CMS PU"
checkbox input "true"
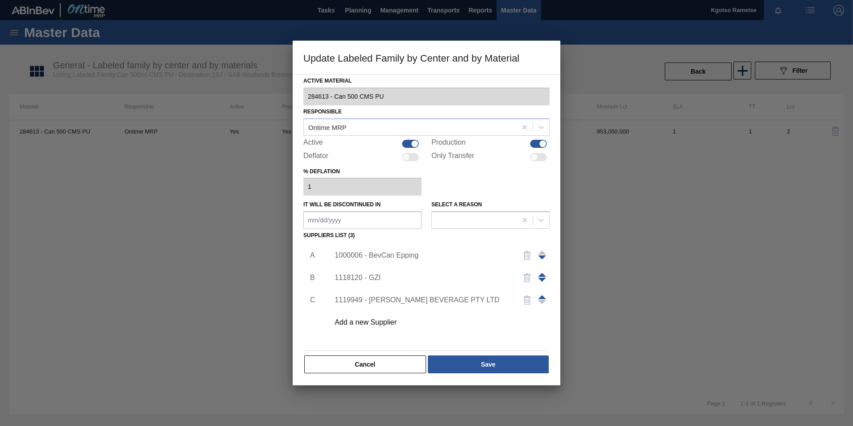
click at [544, 297] on span at bounding box center [542, 297] width 8 height 4
click at [543, 278] on span at bounding box center [542, 280] width 8 height 4
click at [541, 296] on span at bounding box center [542, 297] width 8 height 4
click at [540, 273] on span at bounding box center [542, 275] width 8 height 4
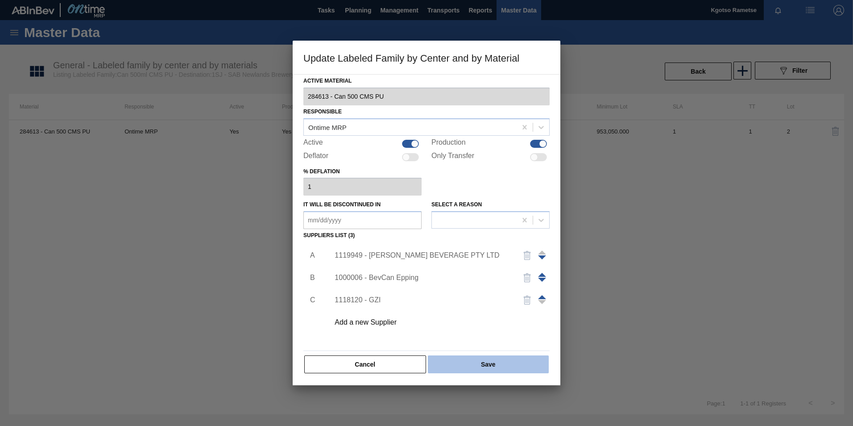
click at [490, 365] on button "Save" at bounding box center [488, 364] width 121 height 18
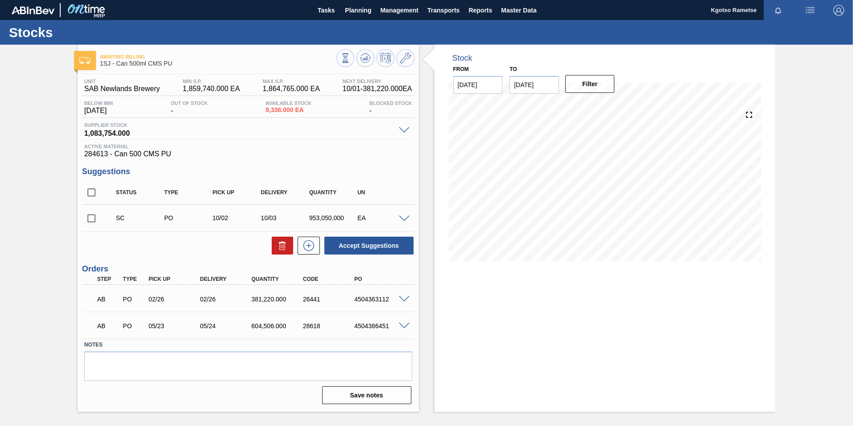
click at [357, 63] on div at bounding box center [375, 59] width 78 height 20
click at [365, 64] on button at bounding box center [365, 58] width 18 height 18
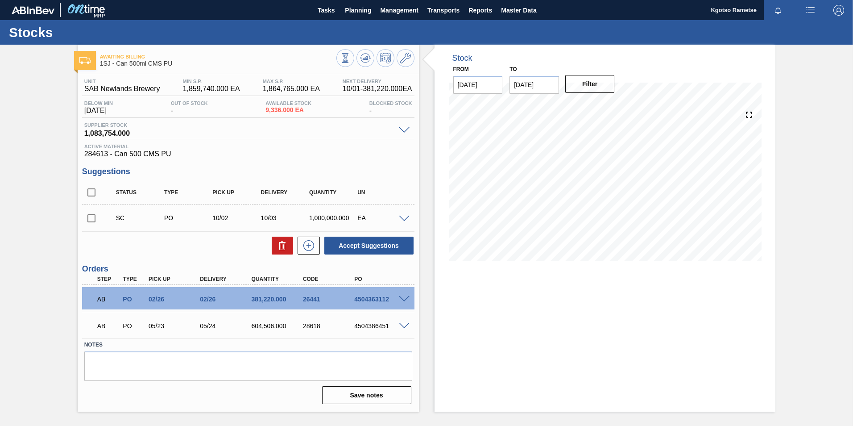
click at [401, 217] on span at bounding box center [404, 218] width 11 height 7
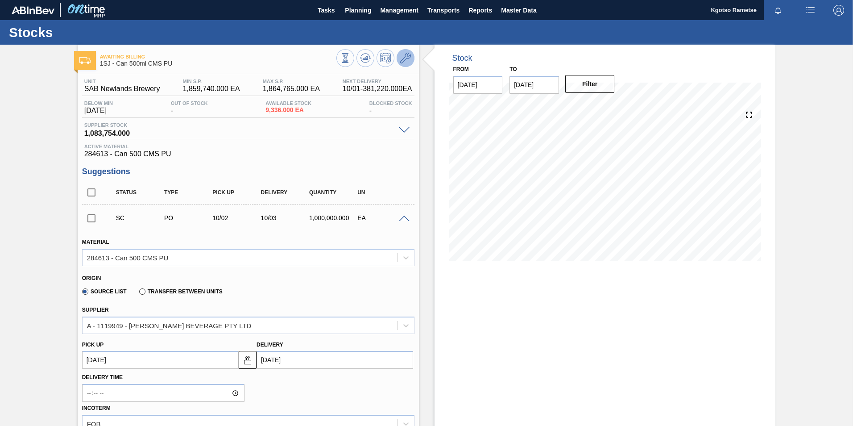
click at [408, 58] on icon at bounding box center [405, 58] width 11 height 11
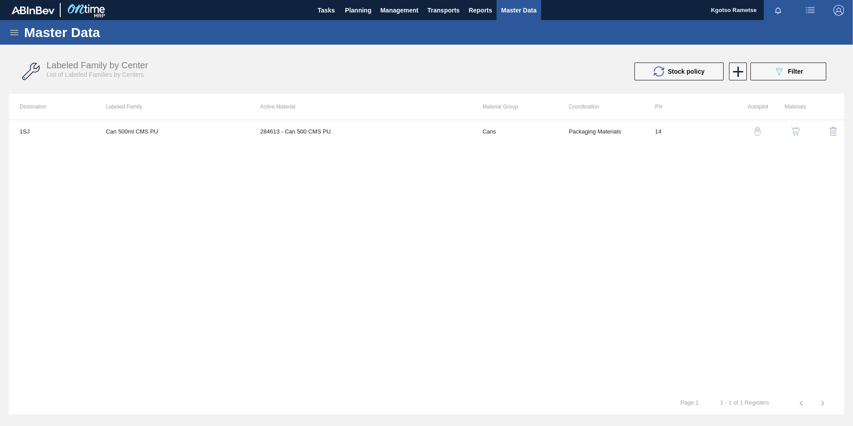
click at [791, 133] on img "button" at bounding box center [795, 131] width 9 height 9
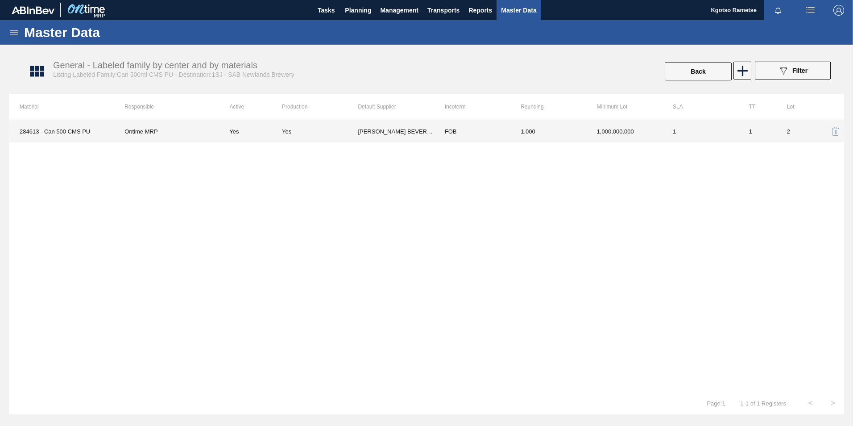
click at [457, 133] on td "FOB" at bounding box center [472, 131] width 76 height 22
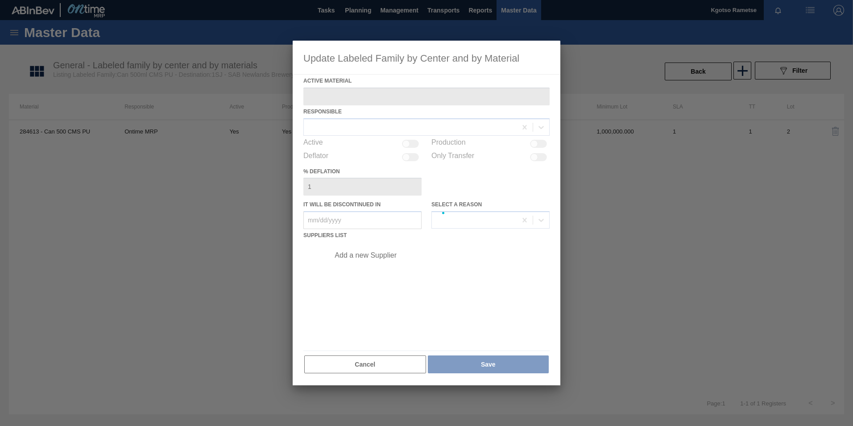
type Material "284613 - Can 500 CMS PU"
checkbox input "true"
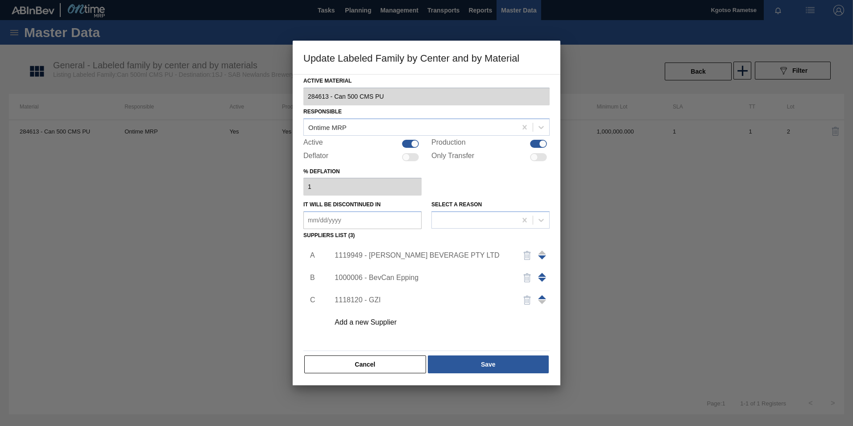
click at [374, 255] on div "1119949 - [PERSON_NAME] BEVERAGE PTY LTD" at bounding box center [422, 255] width 175 height 8
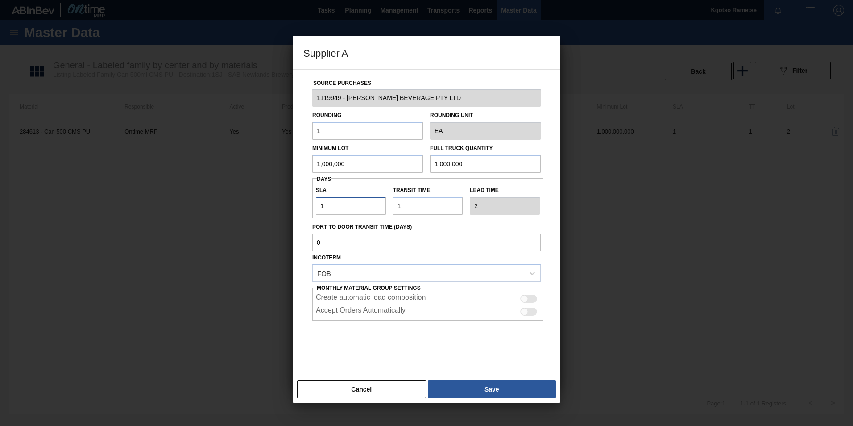
drag, startPoint x: 334, startPoint y: 206, endPoint x: 272, endPoint y: 205, distance: 62.0
click at [272, 205] on div "Supplier A Source Purchases 1119949 - [PERSON_NAME] BEVERAGE PTY LTD Rounding 1…" at bounding box center [426, 213] width 853 height 426
type input "5"
type input "6"
type input "5"
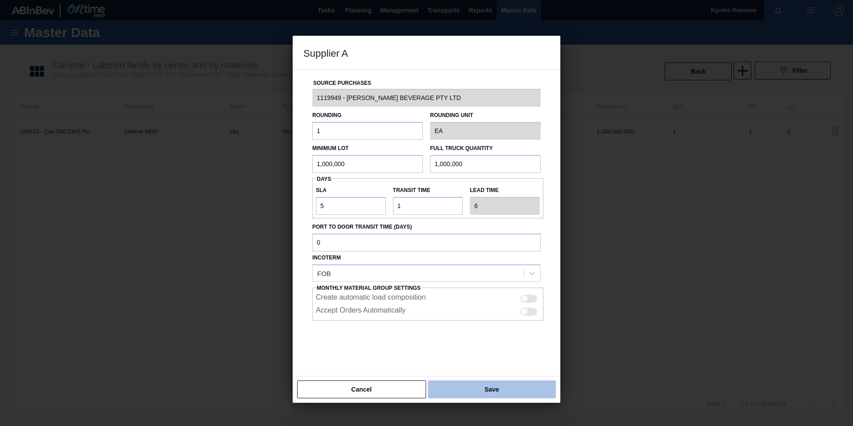
click at [461, 393] on button "Save" at bounding box center [492, 389] width 128 height 18
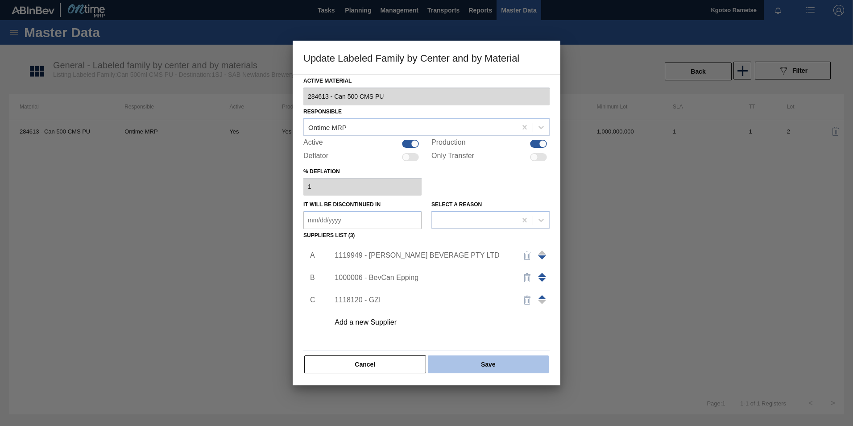
click at [461, 361] on button "Save" at bounding box center [488, 364] width 121 height 18
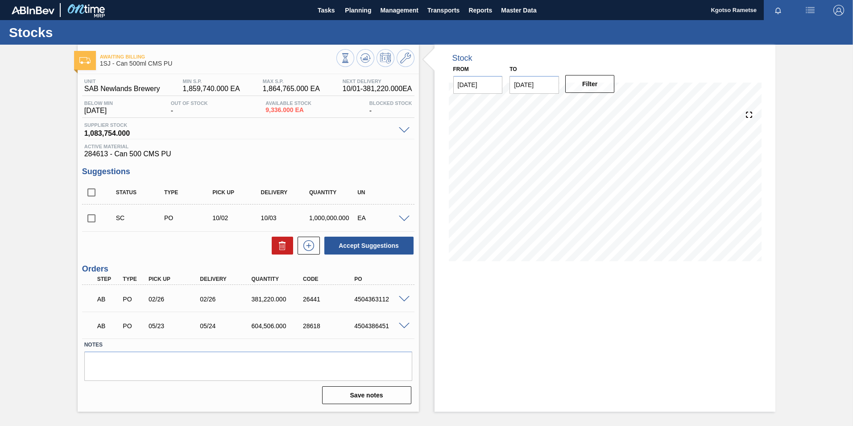
click at [404, 215] on span at bounding box center [404, 218] width 11 height 7
